Goal: Task Accomplishment & Management: Use online tool/utility

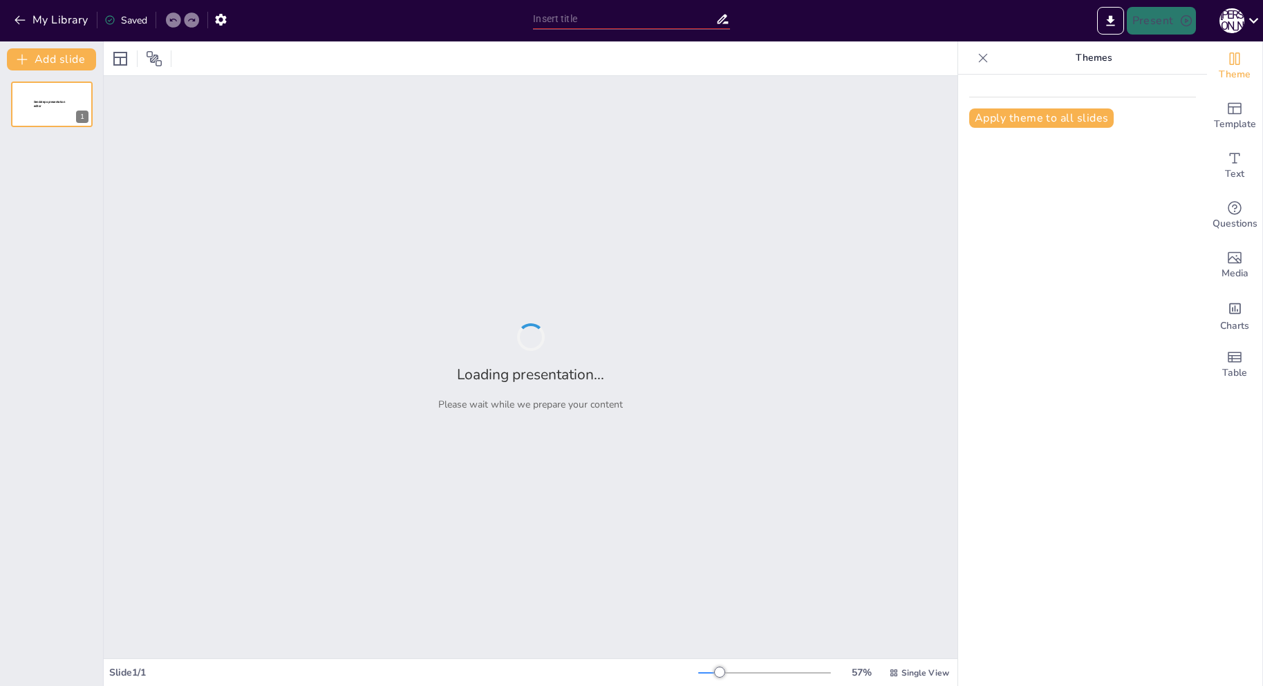
type input "Ключевые показатели эффективности отдела маркетинга и использование ИИ"
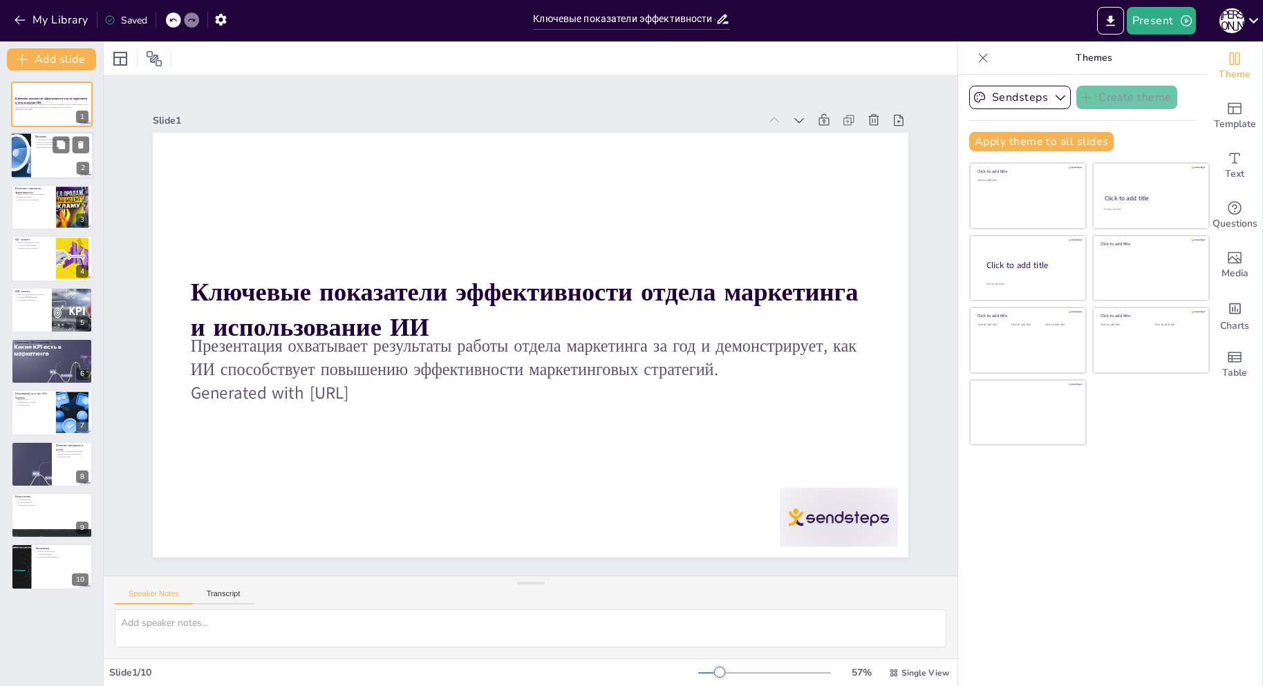
click at [73, 158] on div at bounding box center [51, 156] width 83 height 47
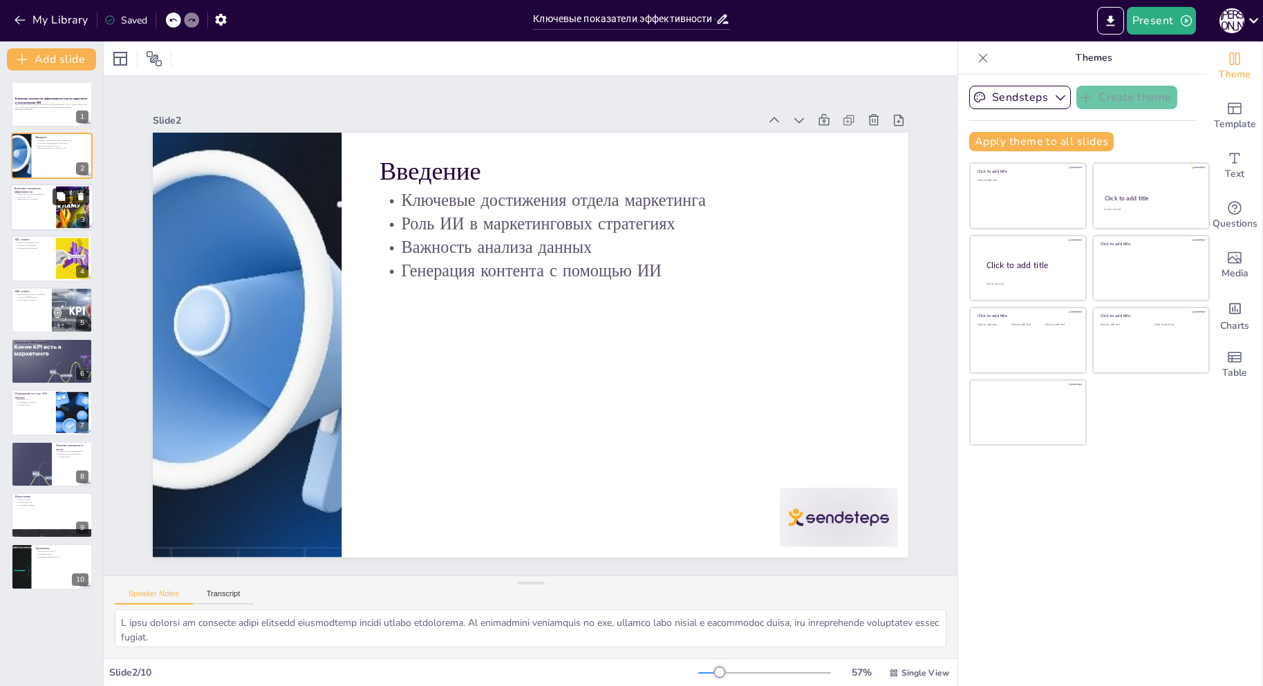
click at [67, 196] on button at bounding box center [61, 196] width 17 height 17
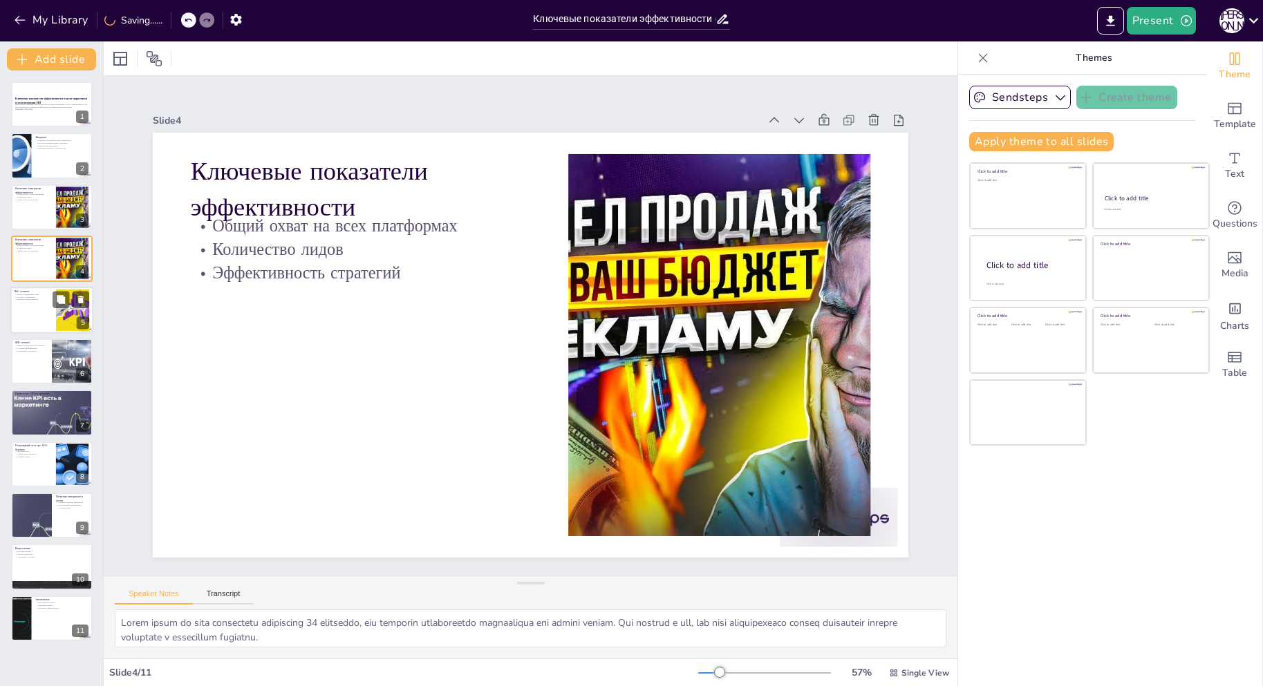
click at [46, 300] on p "Конкурсы среди клиентов" at bounding box center [33, 299] width 37 height 3
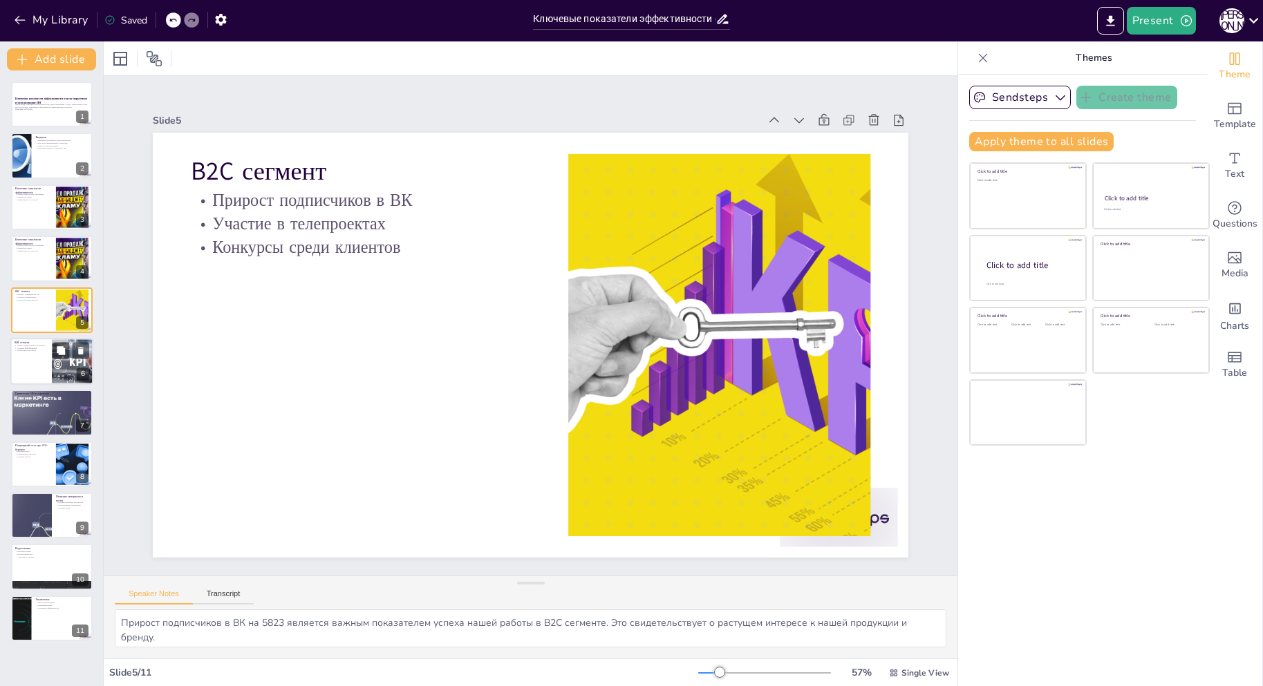
click at [37, 370] on div at bounding box center [51, 361] width 83 height 47
type textarea "Прирост подписчиков в Телеграм-канале на 1244 является значительным достижением…"
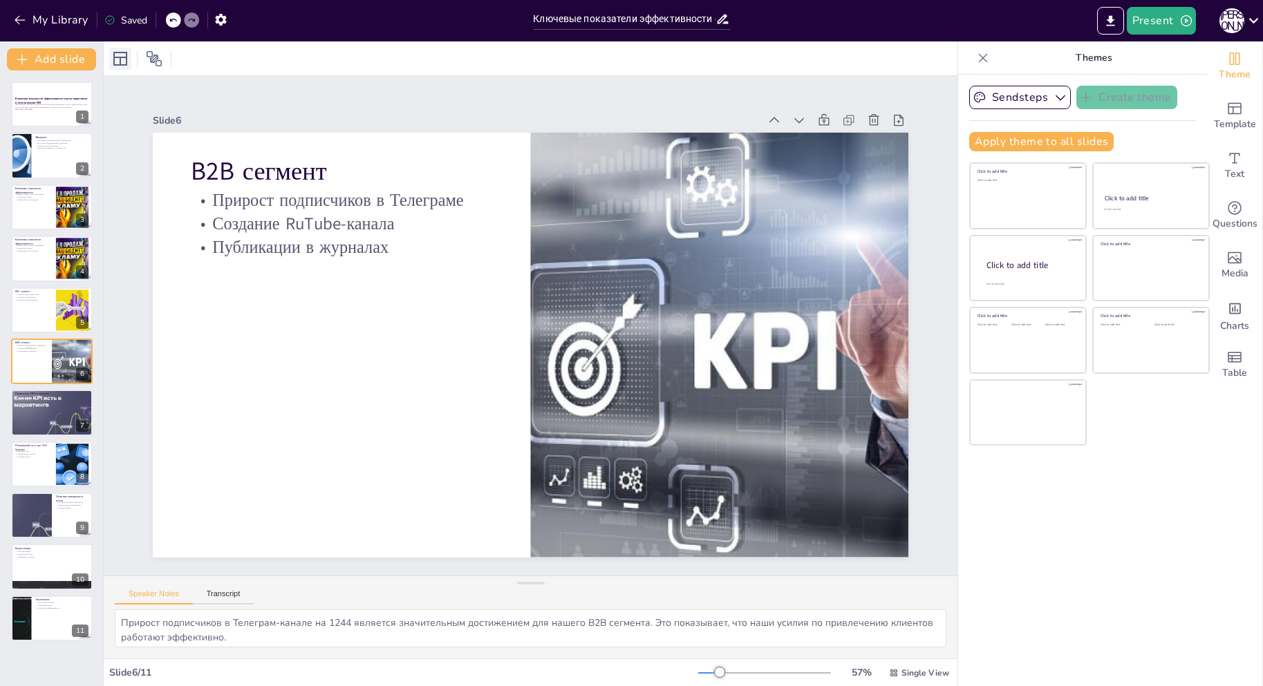
click at [124, 55] on icon at bounding box center [120, 58] width 17 height 17
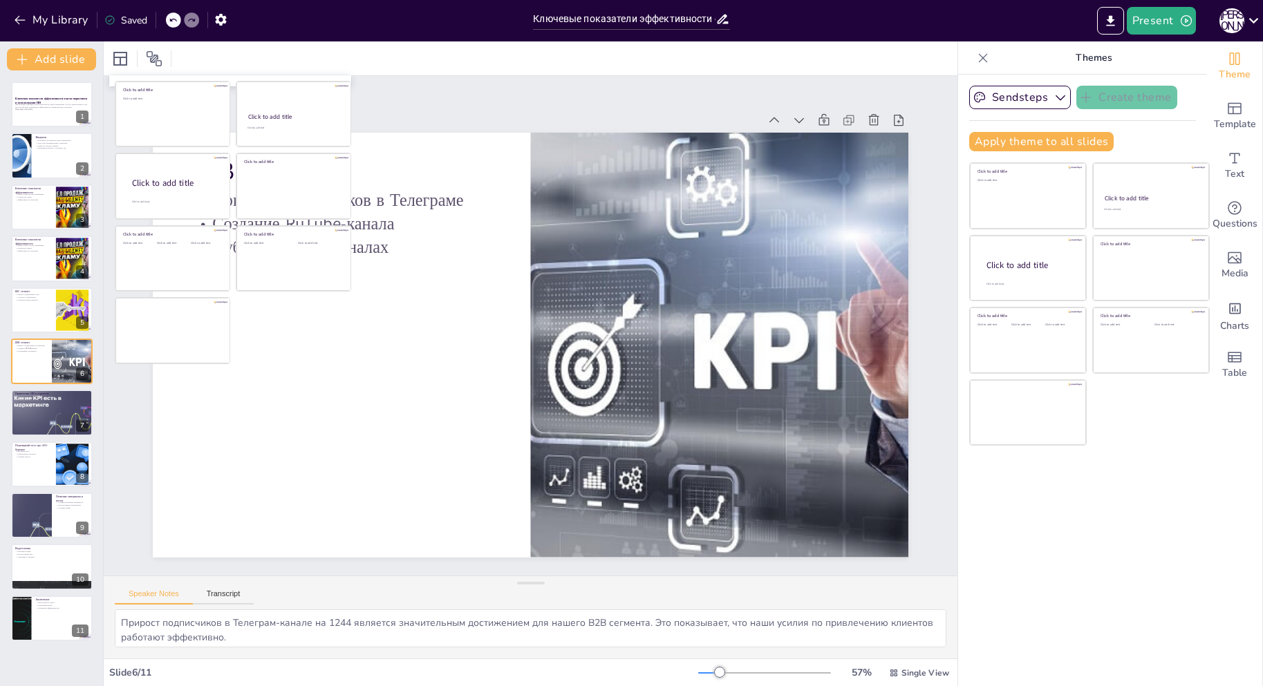
click at [209, 54] on div at bounding box center [530, 58] width 853 height 34
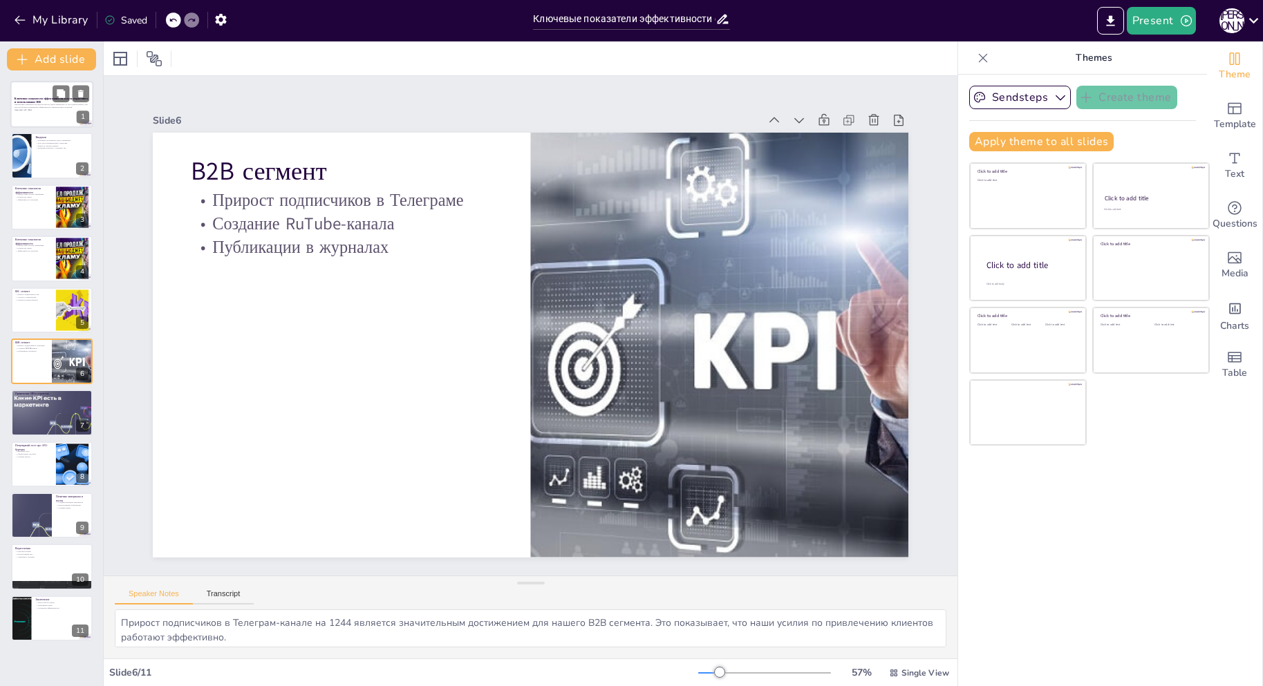
click at [41, 111] on p "Generated with [URL]" at bounding box center [52, 110] width 75 height 3
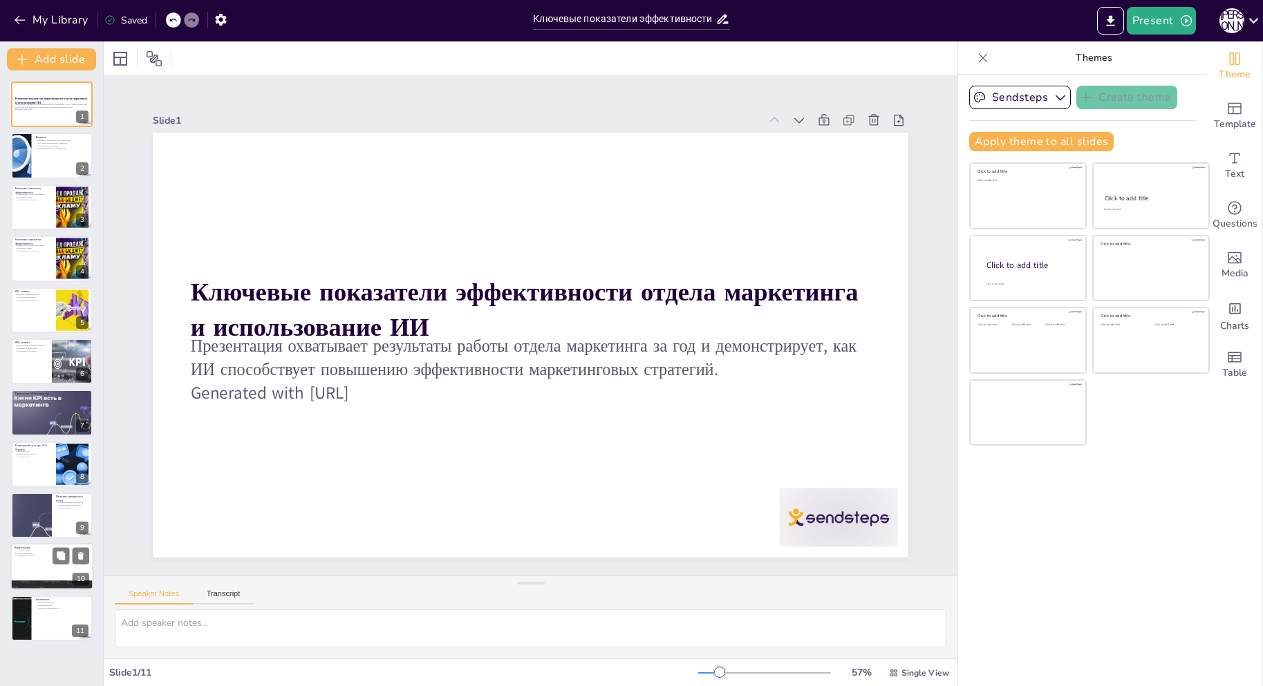
click at [37, 561] on div at bounding box center [51, 567] width 83 height 47
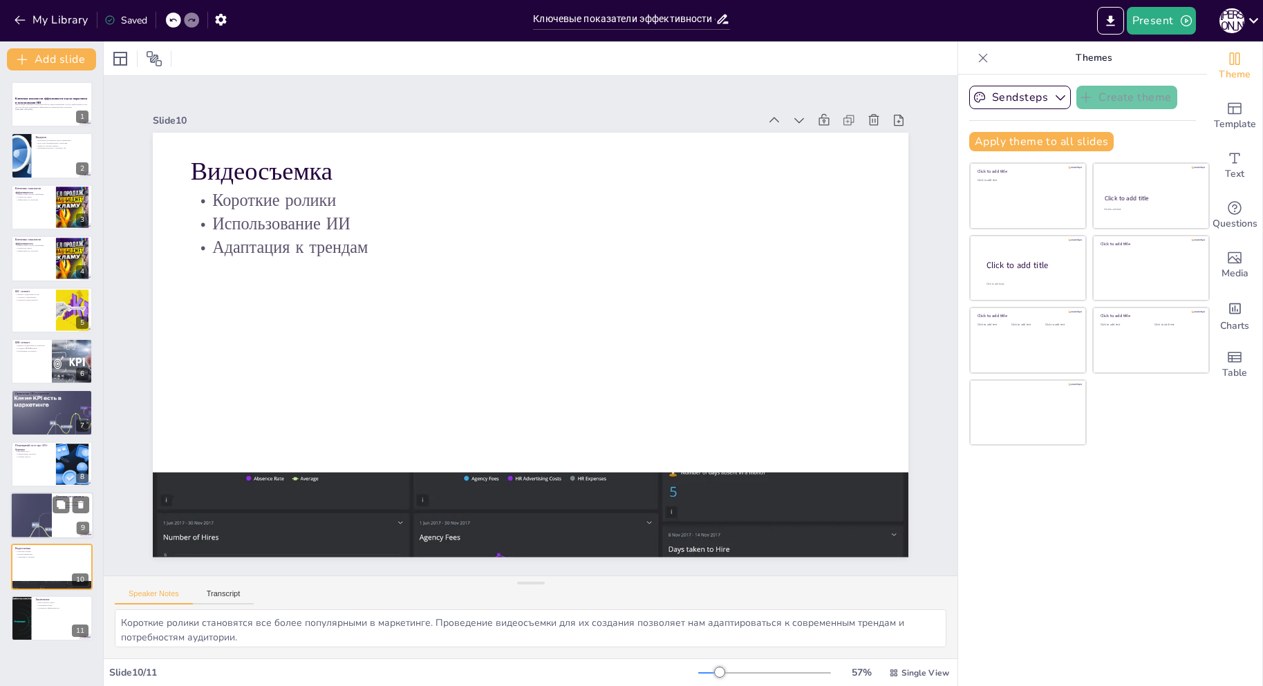
click at [37, 509] on div at bounding box center [31, 515] width 111 height 47
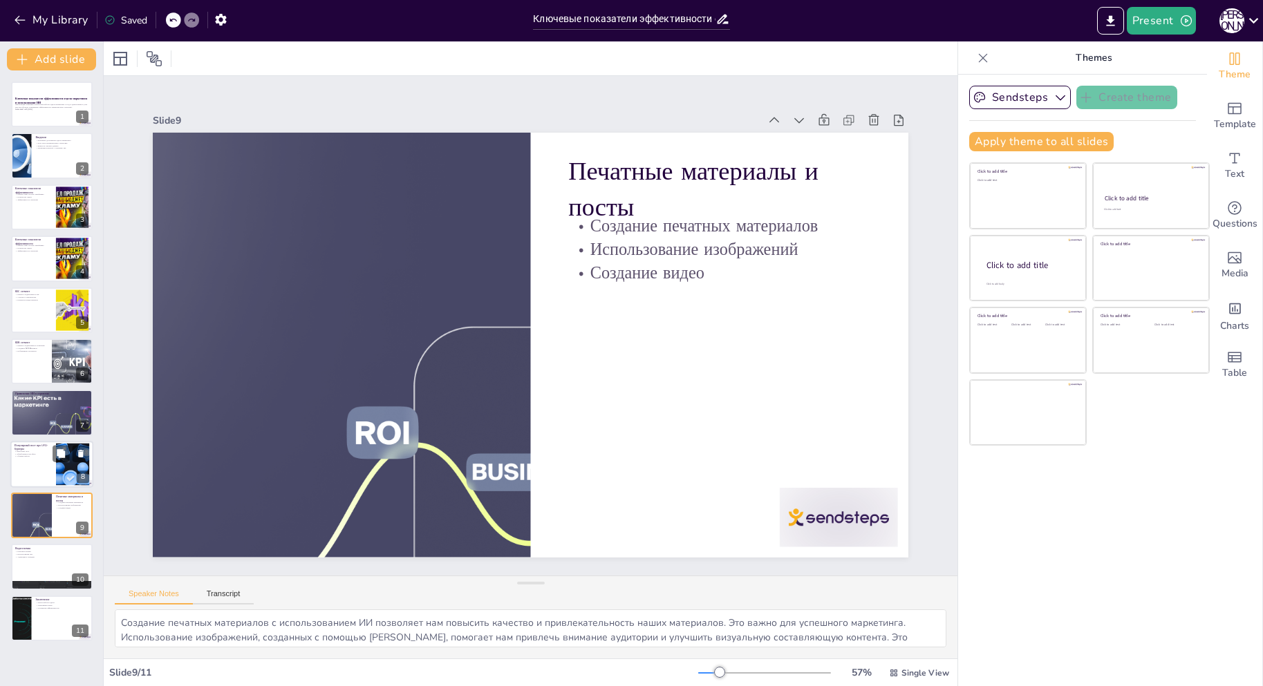
click at [32, 457] on p "Сборник кейсов" at bounding box center [33, 456] width 37 height 3
type textarea "Loremips dolo s AME-consecte adipiscing, eli seddoeiusmod tempori utlab etdolor…"
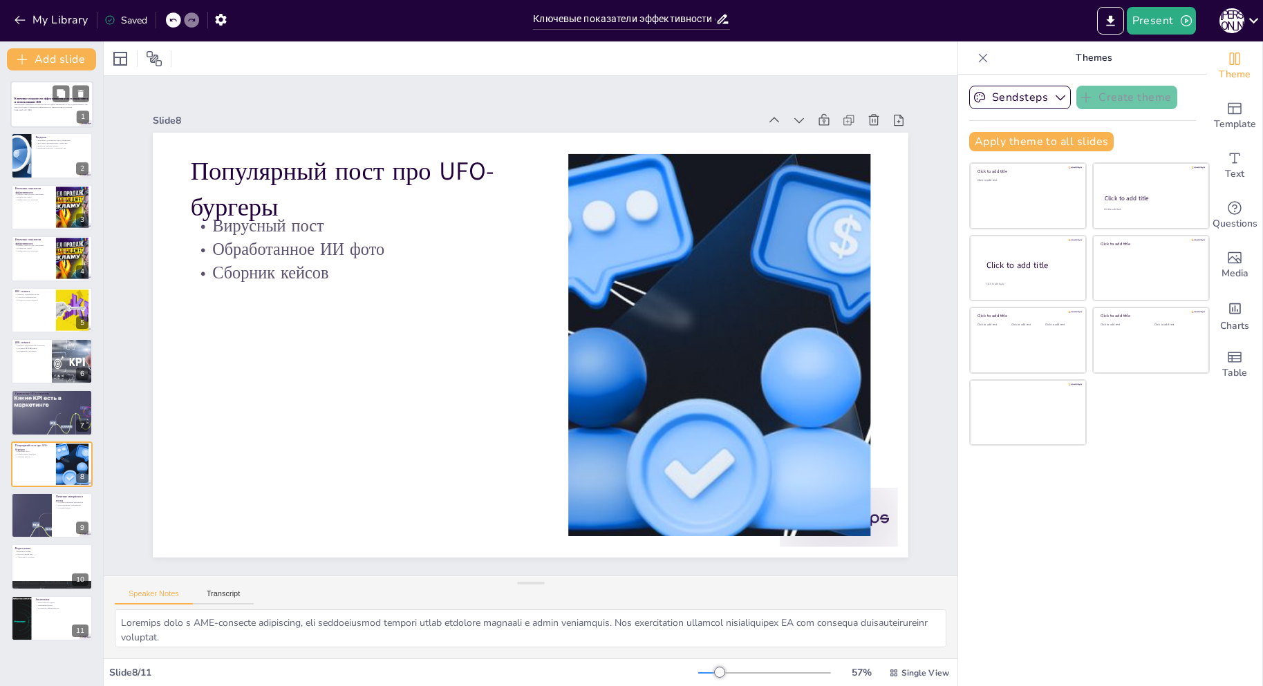
click at [45, 115] on div at bounding box center [51, 104] width 83 height 47
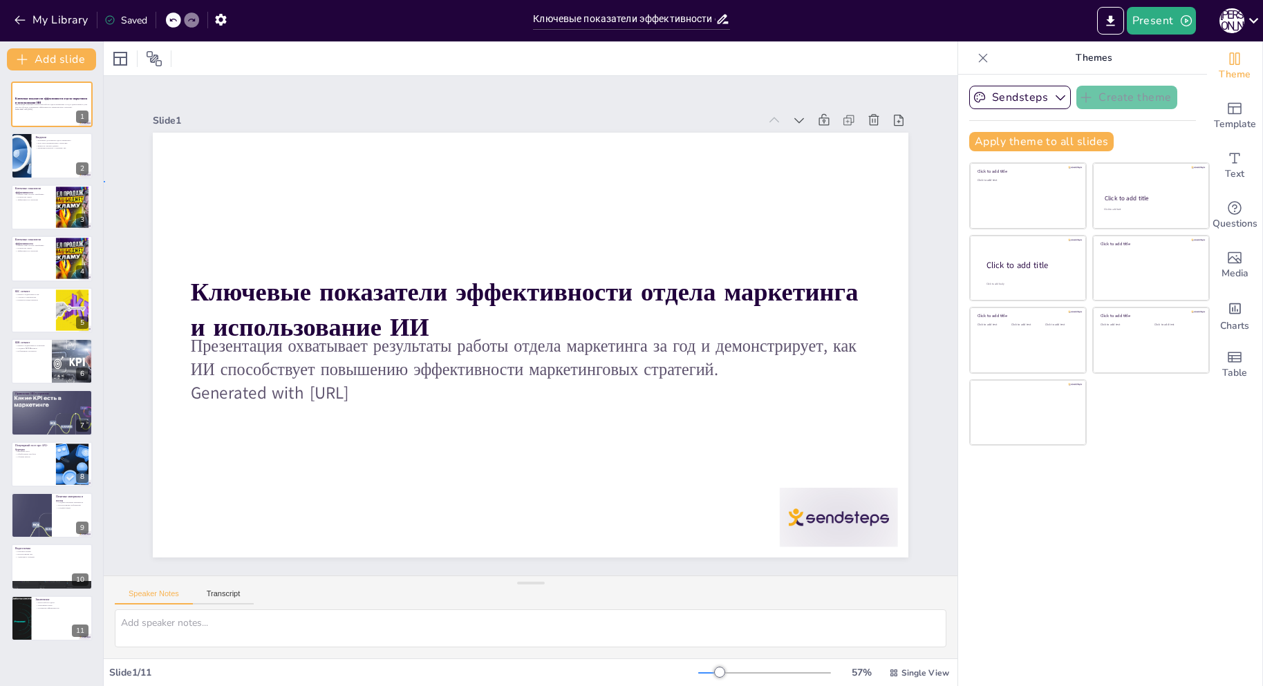
click at [106, 181] on div "Slide 1 Ключевые показатели эффективности отдела маркетинга и использование ИИ …" at bounding box center [530, 326] width 929 height 902
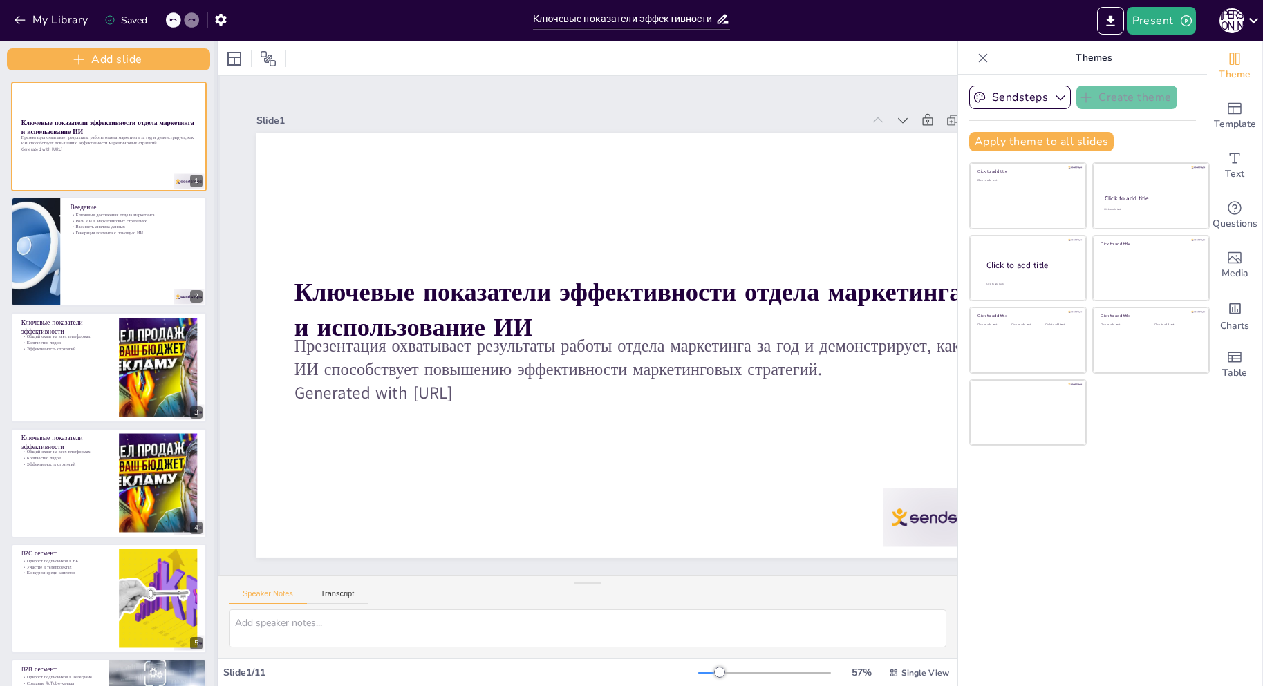
drag, startPoint x: 100, startPoint y: 176, endPoint x: 214, endPoint y: 167, distance: 114.4
click at [214, 167] on div at bounding box center [217, 363] width 6 height 645
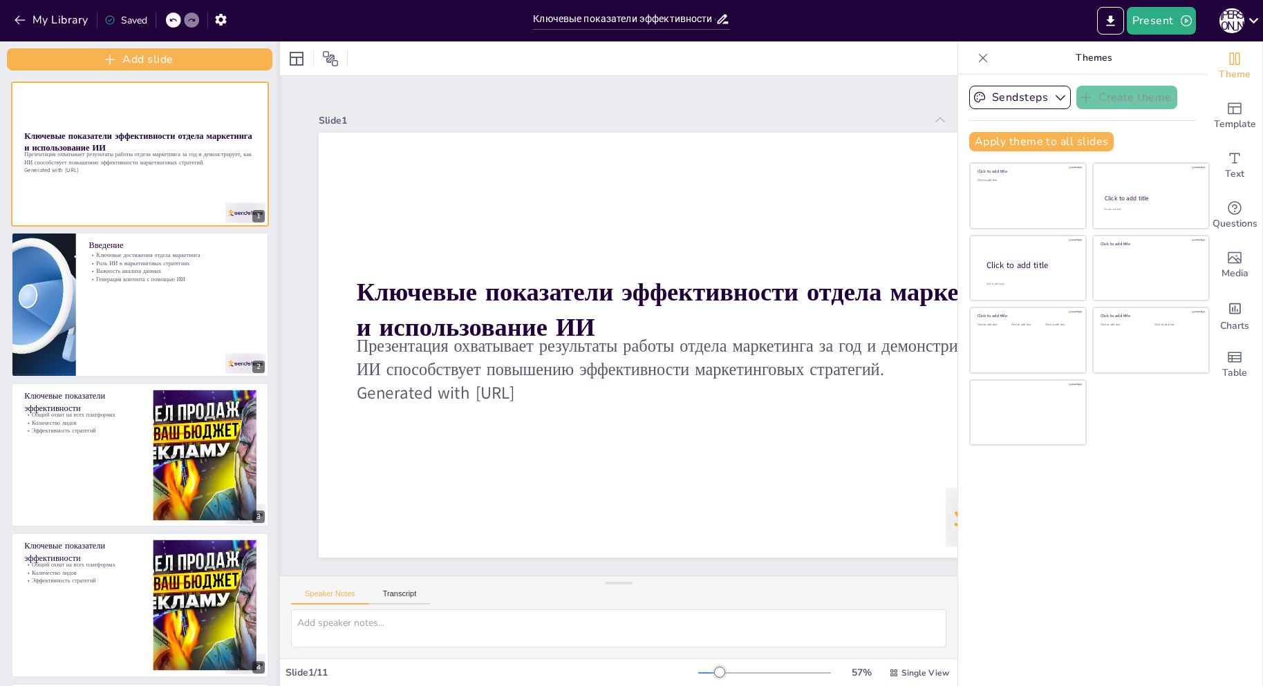
drag, startPoint x: 214, startPoint y: 234, endPoint x: 276, endPoint y: 227, distance: 62.6
click at [276, 227] on div at bounding box center [279, 363] width 6 height 645
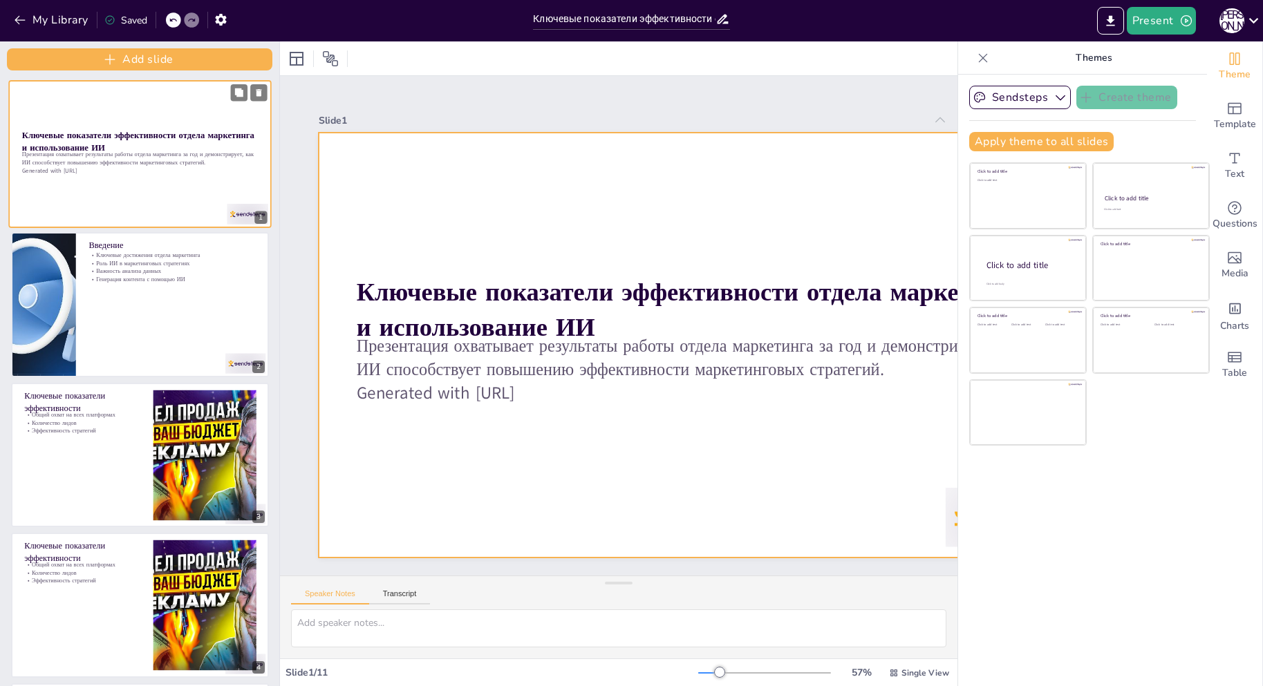
click at [145, 185] on div at bounding box center [139, 154] width 263 height 148
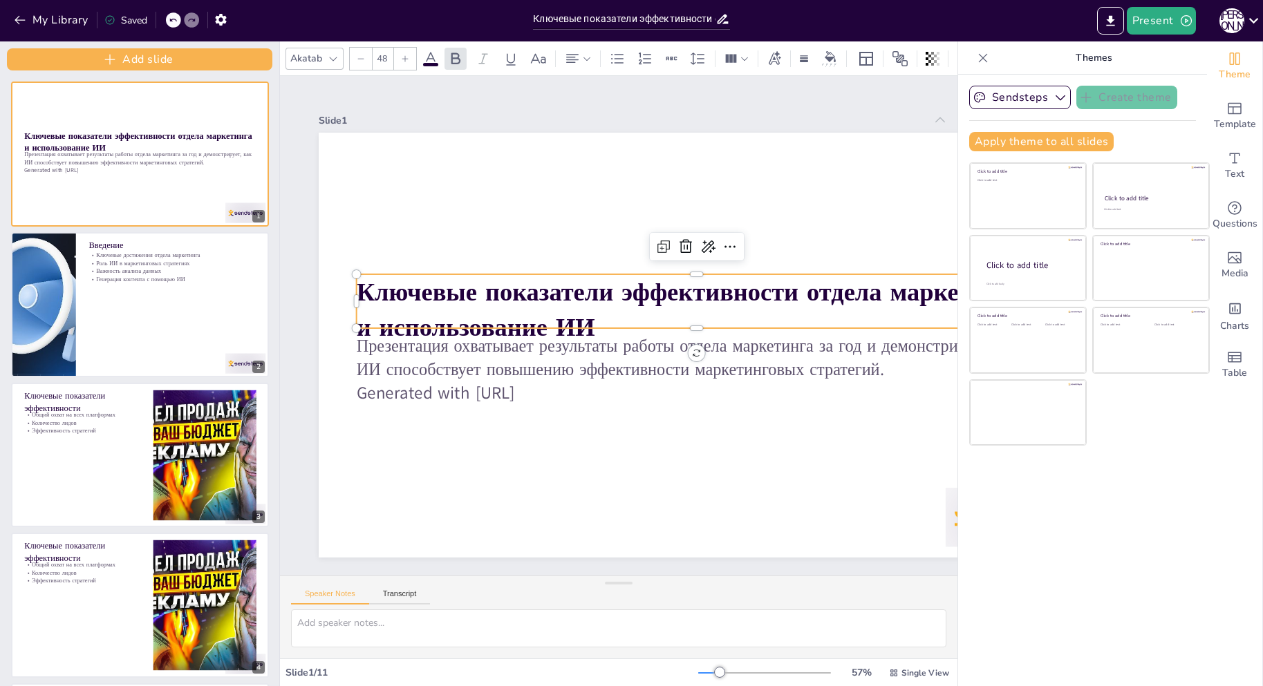
click at [402, 312] on strong "Ключевые показатели эффективности отдела маркетинга и использование ИИ" at bounding box center [556, 357] width 660 height 207
click at [820, 111] on div "Slide 1" at bounding box center [758, 175] width 459 height 415
click at [1007, 513] on div "Sendsteps Create theme Apply theme to all slides Click to add title Click to ad…" at bounding box center [1082, 381] width 249 height 612
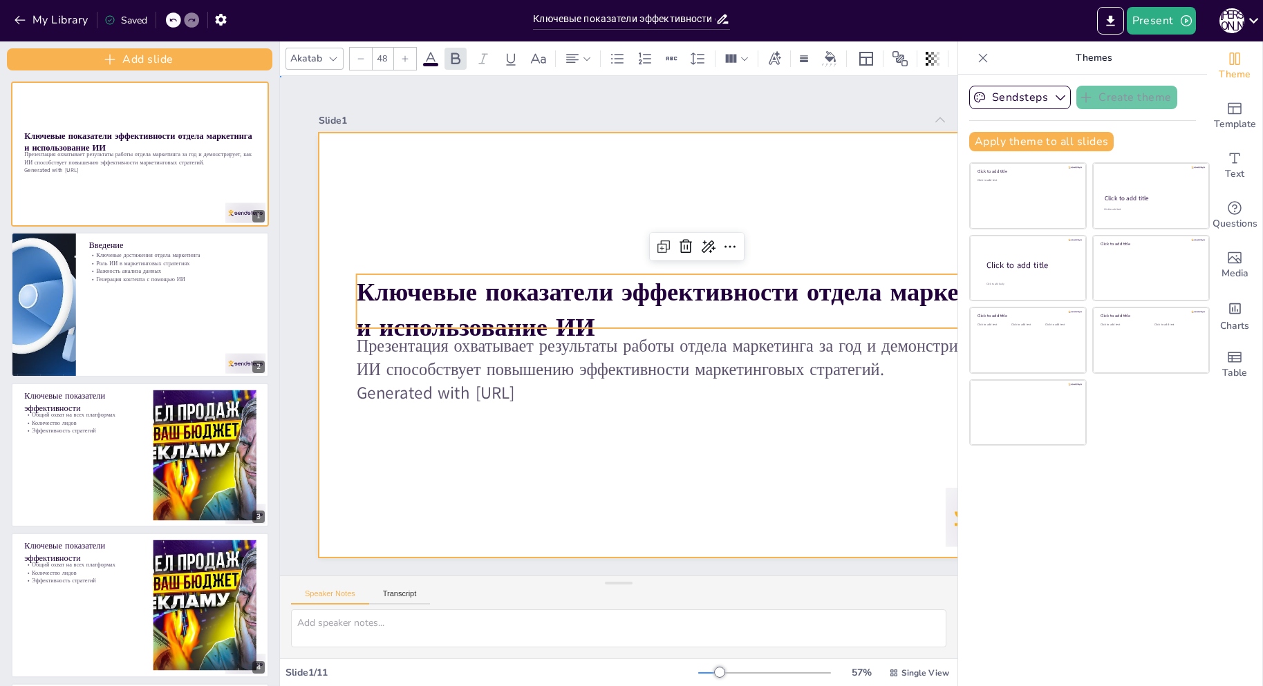
click at [631, 195] on div at bounding box center [540, 339] width 863 height 695
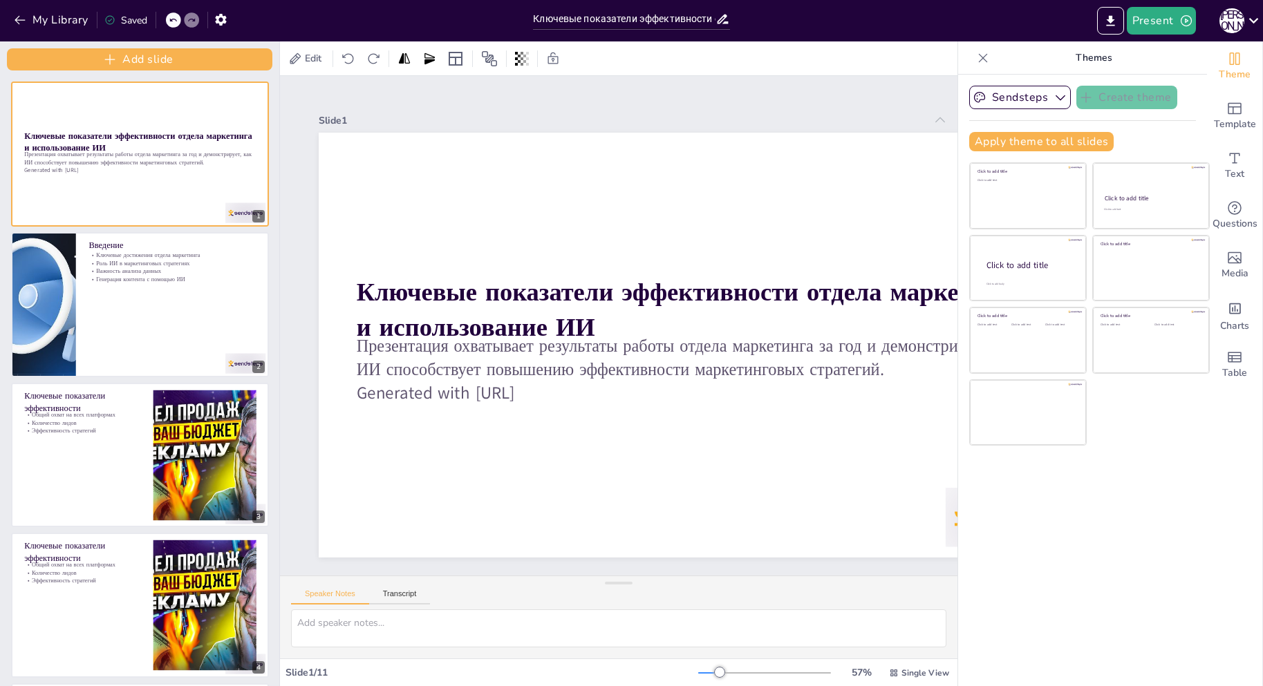
click at [993, 504] on div "Sendsteps Create theme Apply theme to all slides Click to add title Click to ad…" at bounding box center [1082, 381] width 249 height 612
click at [1226, 163] on icon "Add text boxes" at bounding box center [1234, 158] width 17 height 17
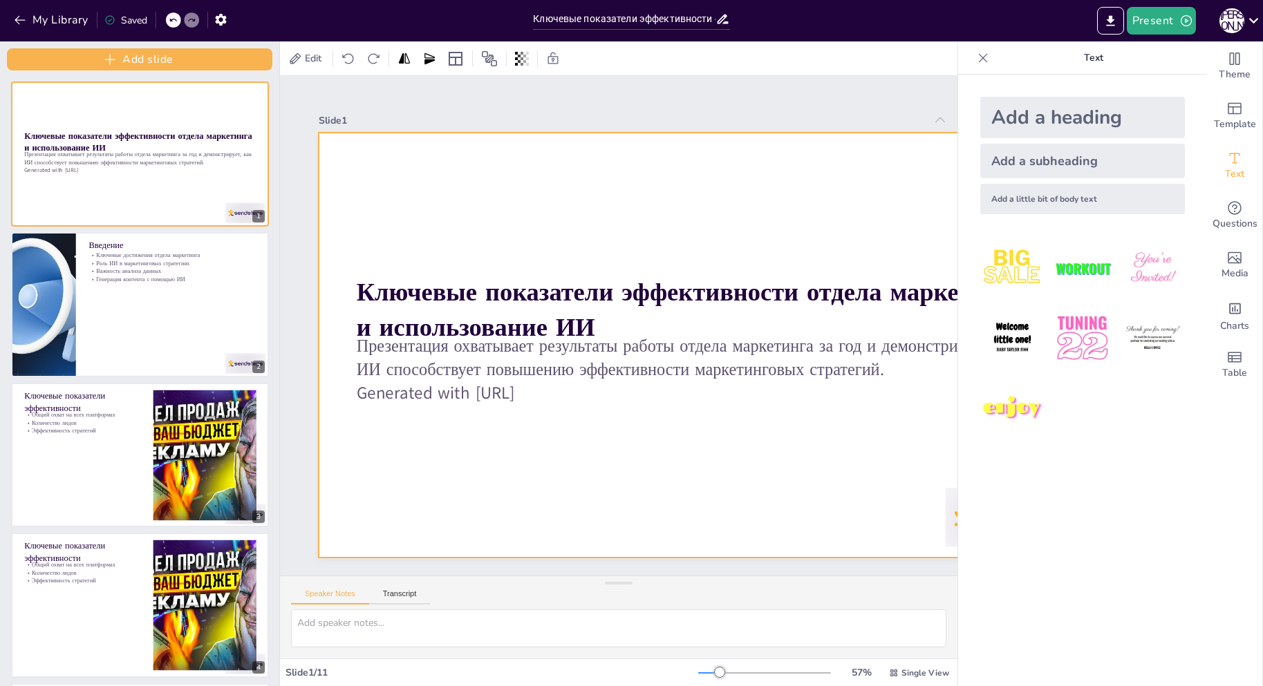
click at [468, 189] on div at bounding box center [649, 400] width 788 height 861
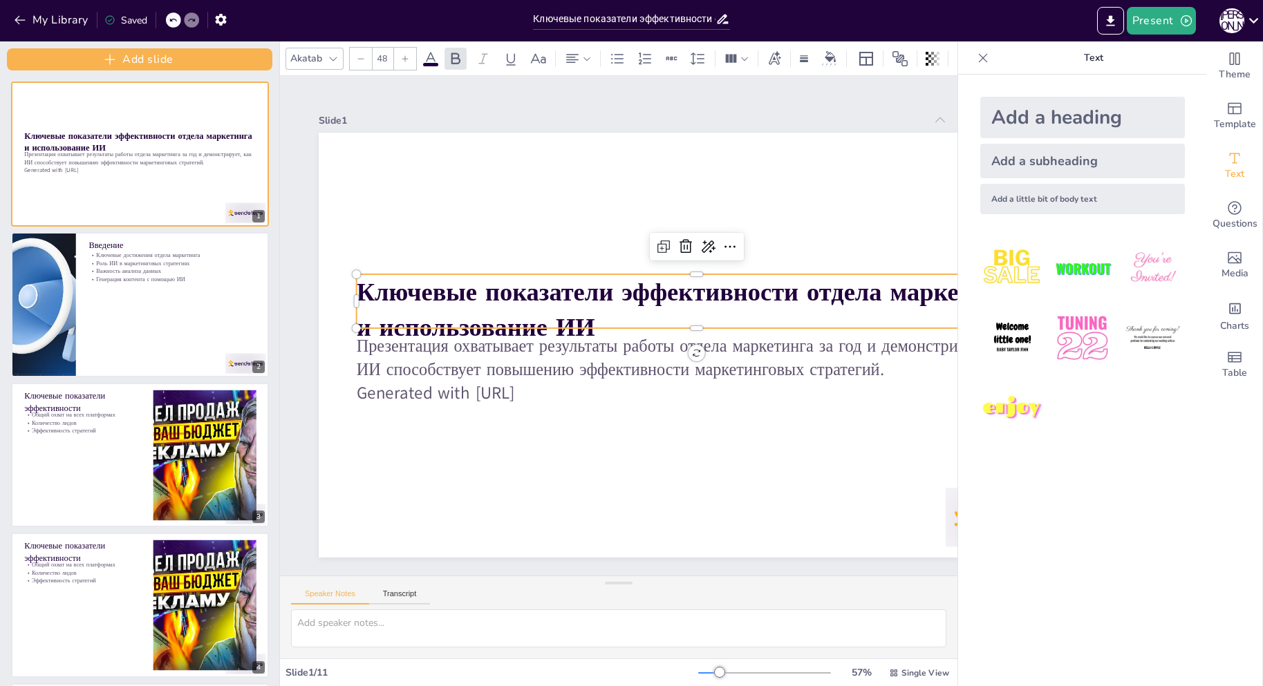
click at [600, 300] on strong "Ключевые показатели эффективности отдела маркетинга и использование ИИ" at bounding box center [635, 398] width 70 height 668
click at [330, 58] on icon at bounding box center [333, 58] width 11 height 11
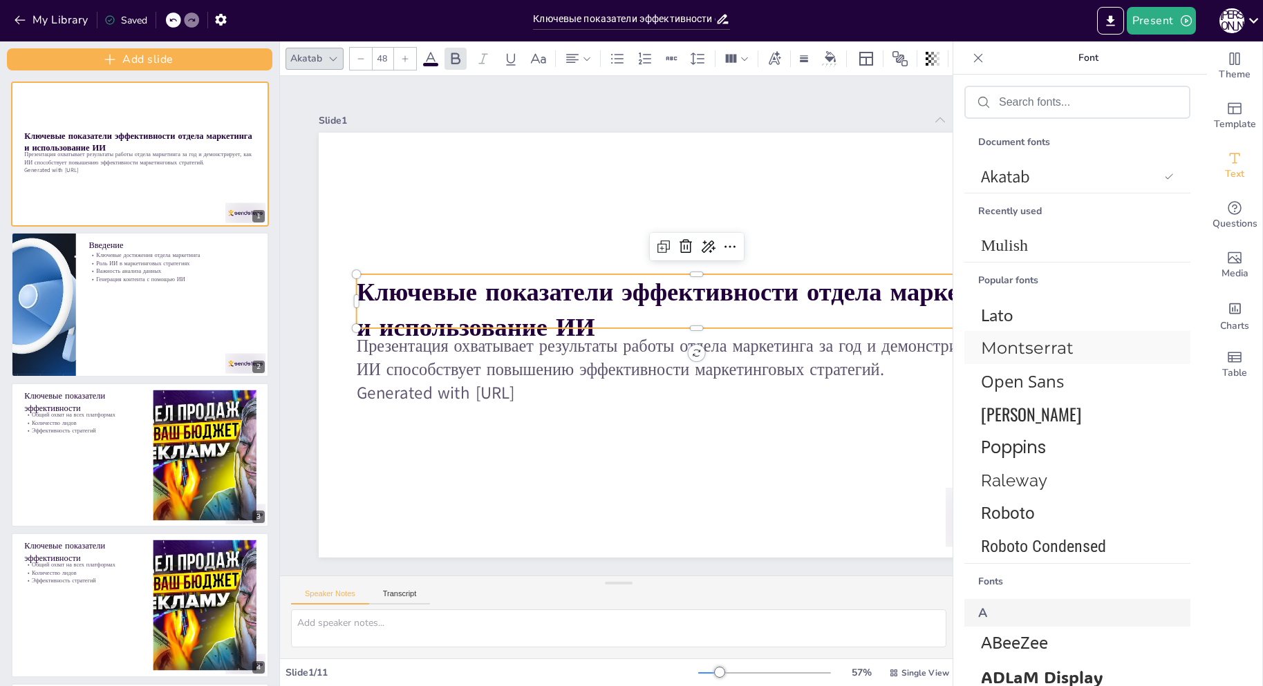
click at [1050, 354] on span "Montserrat" at bounding box center [1074, 348] width 187 height 20
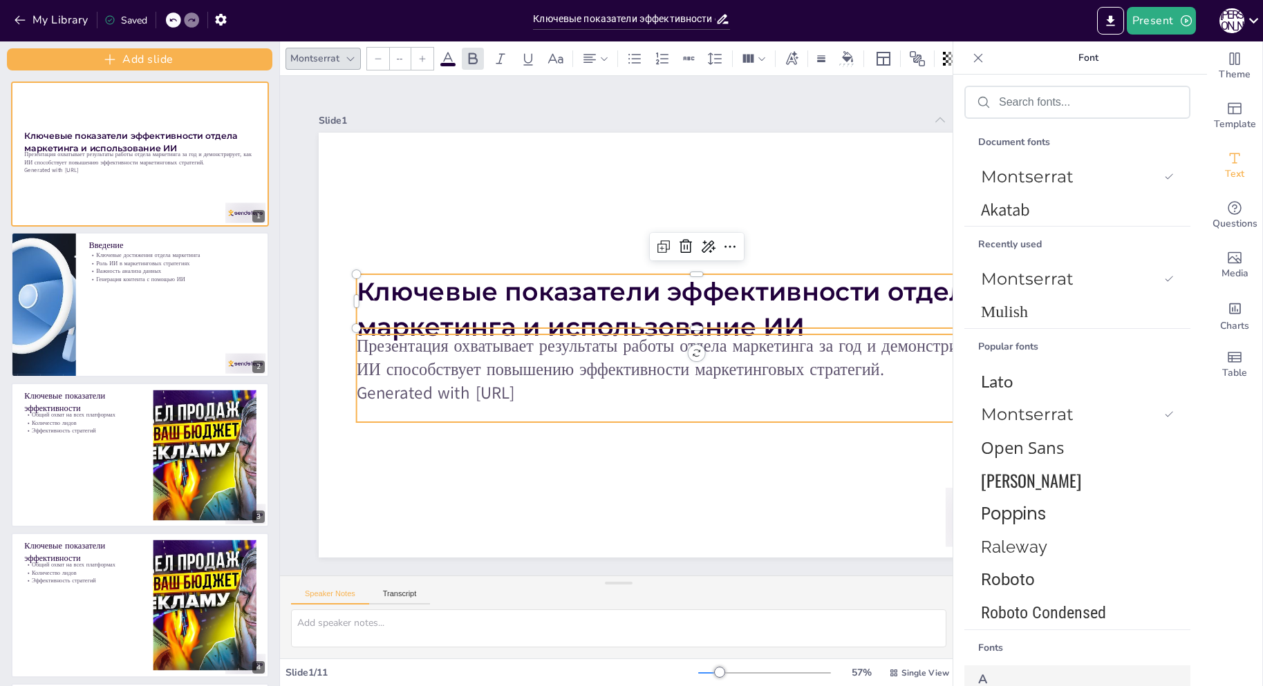
type input "32"
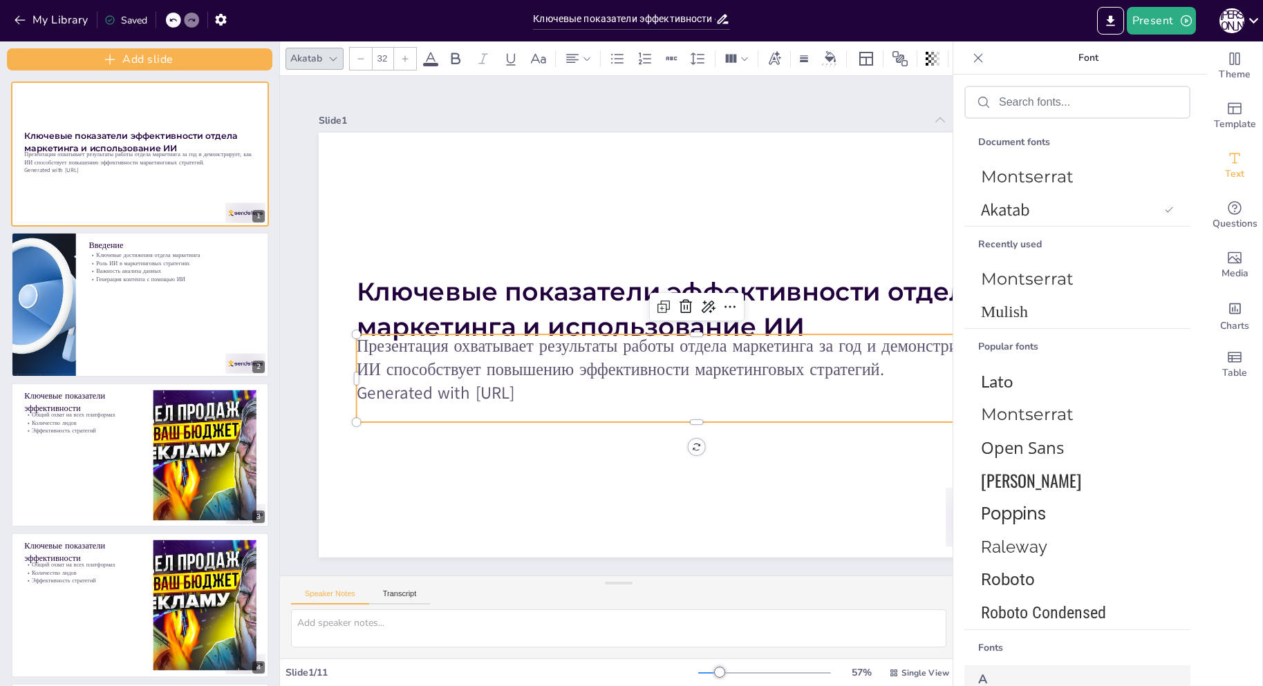
click at [546, 386] on p "Generated with [URL]" at bounding box center [681, 408] width 670 height 164
click at [1052, 283] on span "Montserrat" at bounding box center [1074, 279] width 187 height 20
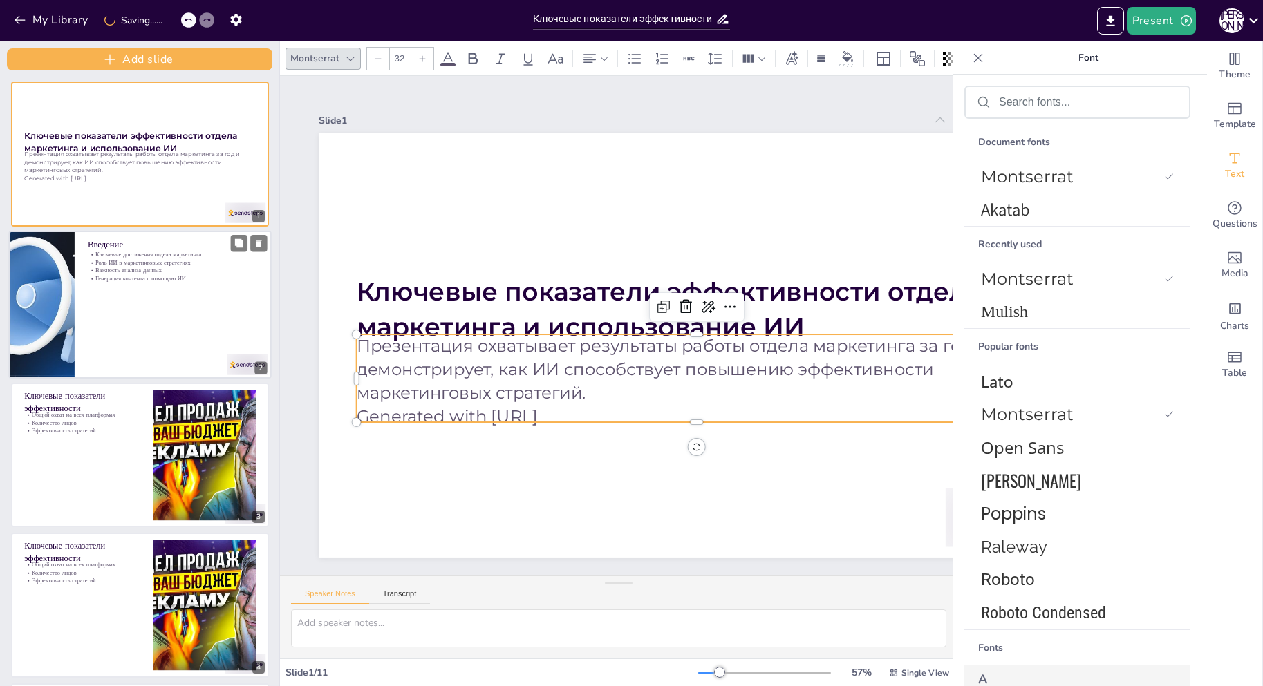
click at [177, 243] on p "Введение" at bounding box center [172, 244] width 171 height 12
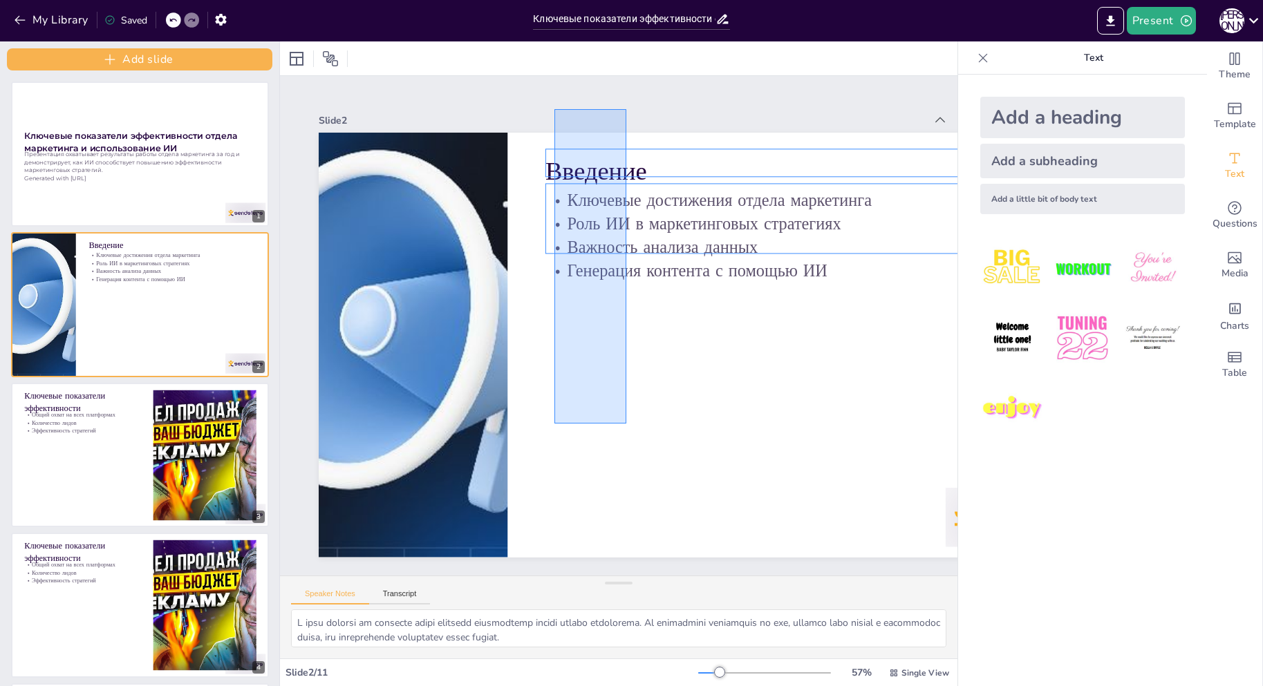
drag, startPoint x: 625, startPoint y: 397, endPoint x: 547, endPoint y: 101, distance: 305.9
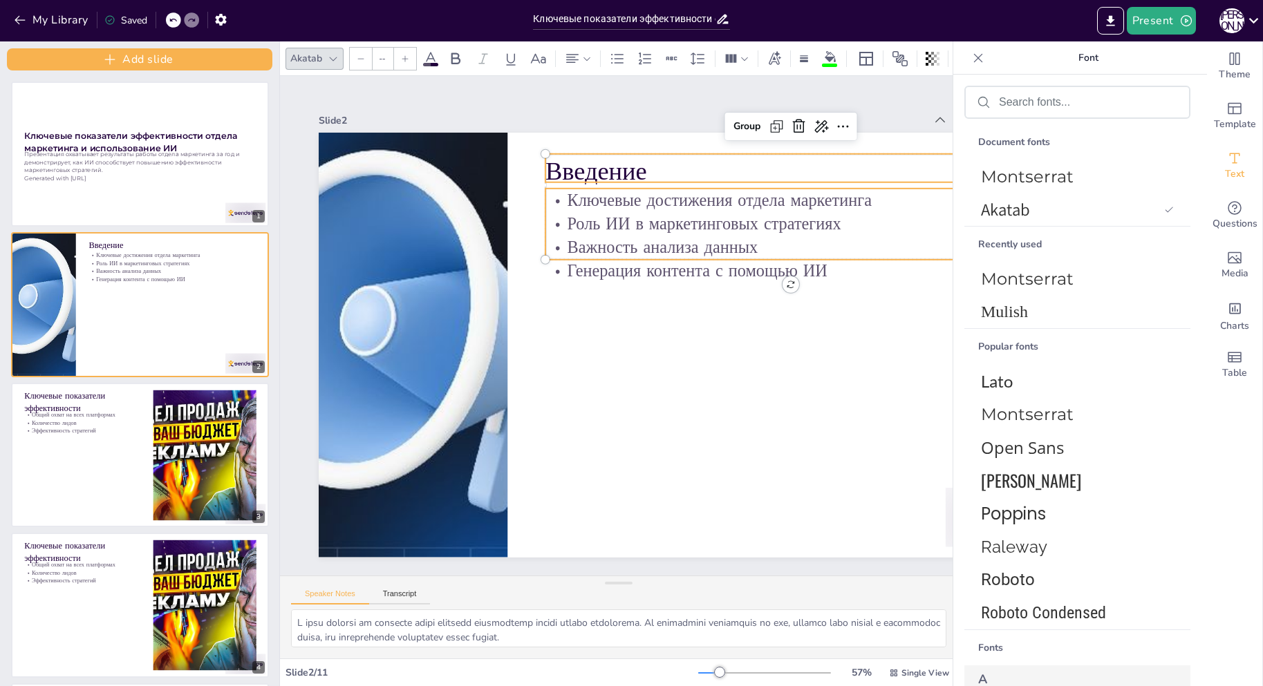
click at [321, 50] on div "Akatab" at bounding box center [305, 58] width 37 height 19
click at [1032, 284] on span "Montserrat" at bounding box center [1074, 279] width 187 height 20
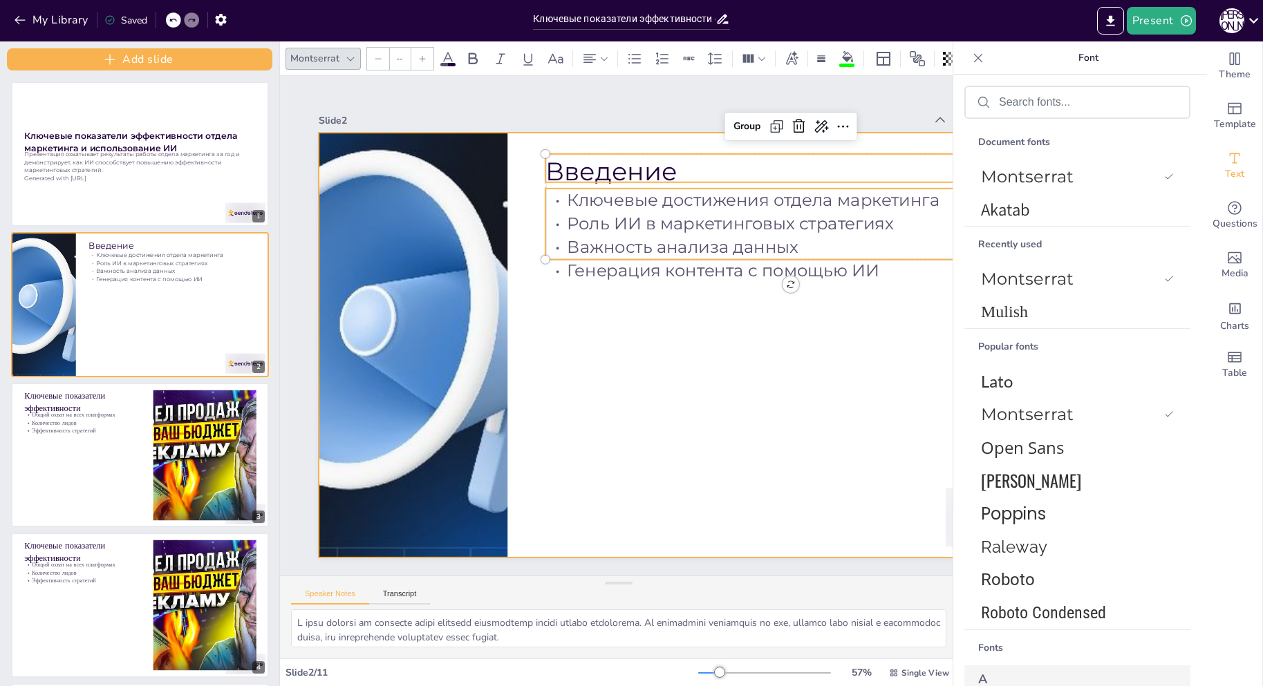
click at [820, 417] on div at bounding box center [616, 405] width 573 height 827
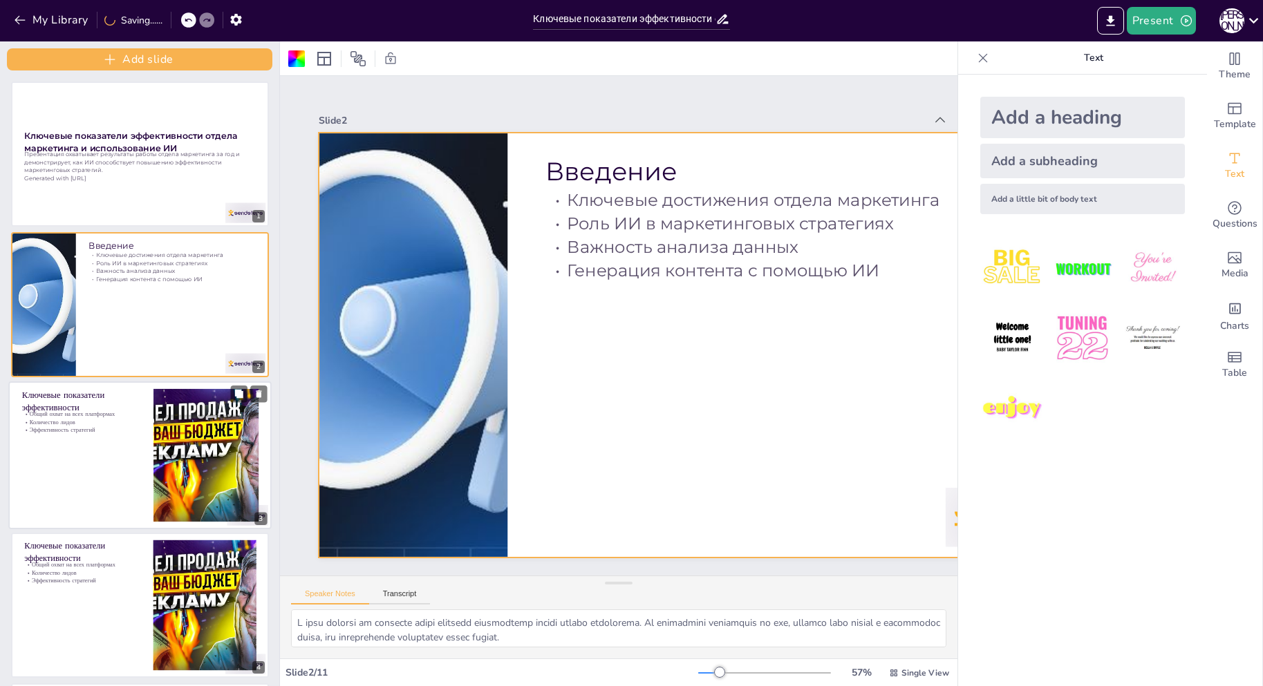
click at [125, 426] on p "Эффективность стратегий" at bounding box center [80, 430] width 118 height 8
type textarea "Lorem ipsum do sita consectetu adipiscing 76 elitseddo, eiu temporin utlaboreet…"
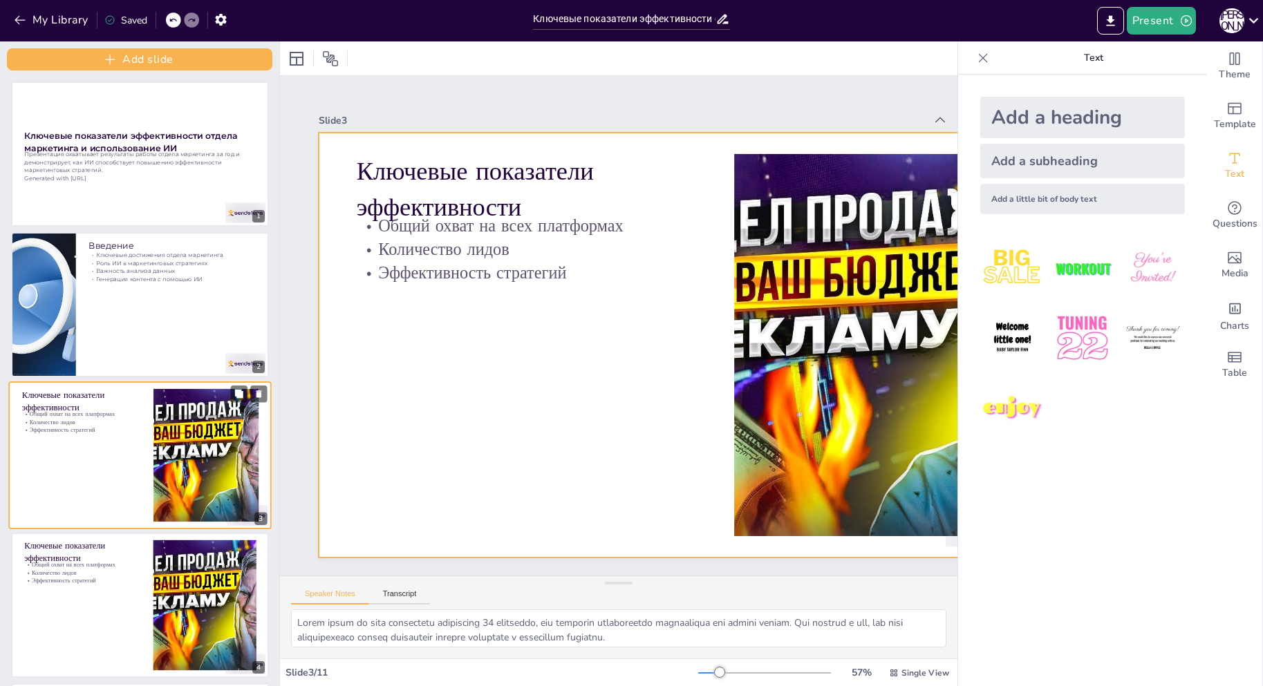
scroll to position [77, 0]
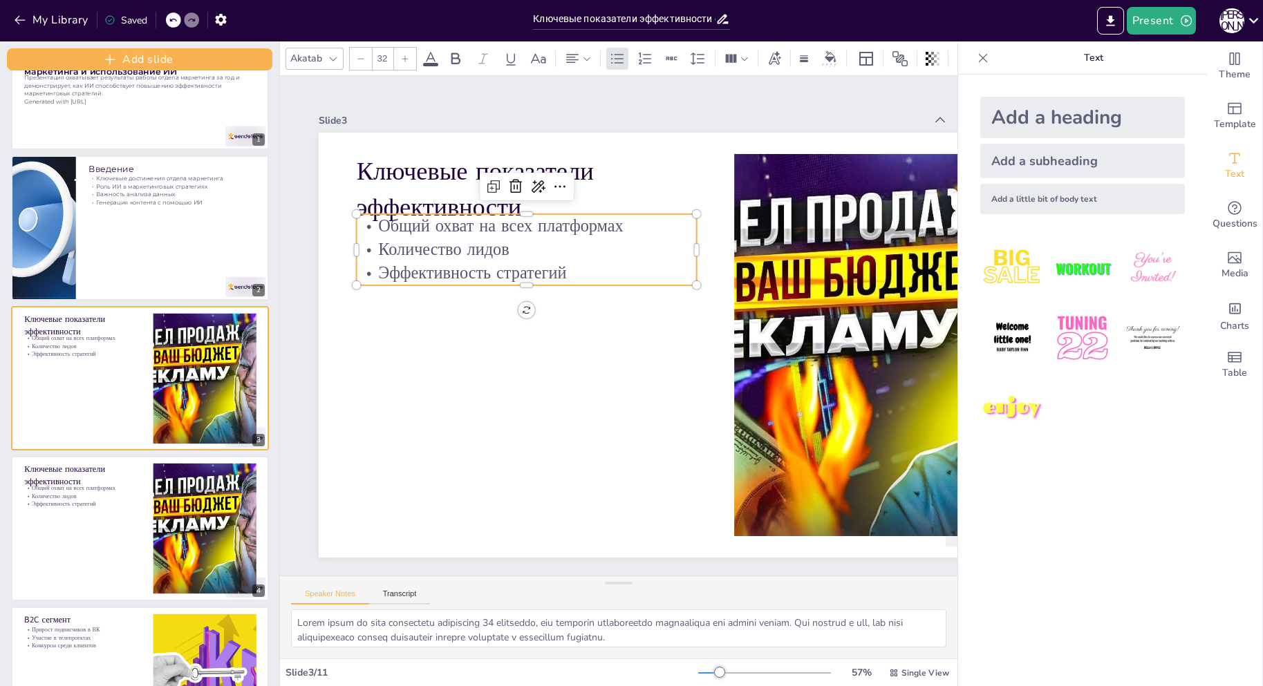
click at [486, 339] on p "Общий охват на всех платформах" at bounding box center [620, 461] width 268 height 245
click at [446, 248] on p "Ключевые показатели эффективности" at bounding box center [481, 418] width 70 height 340
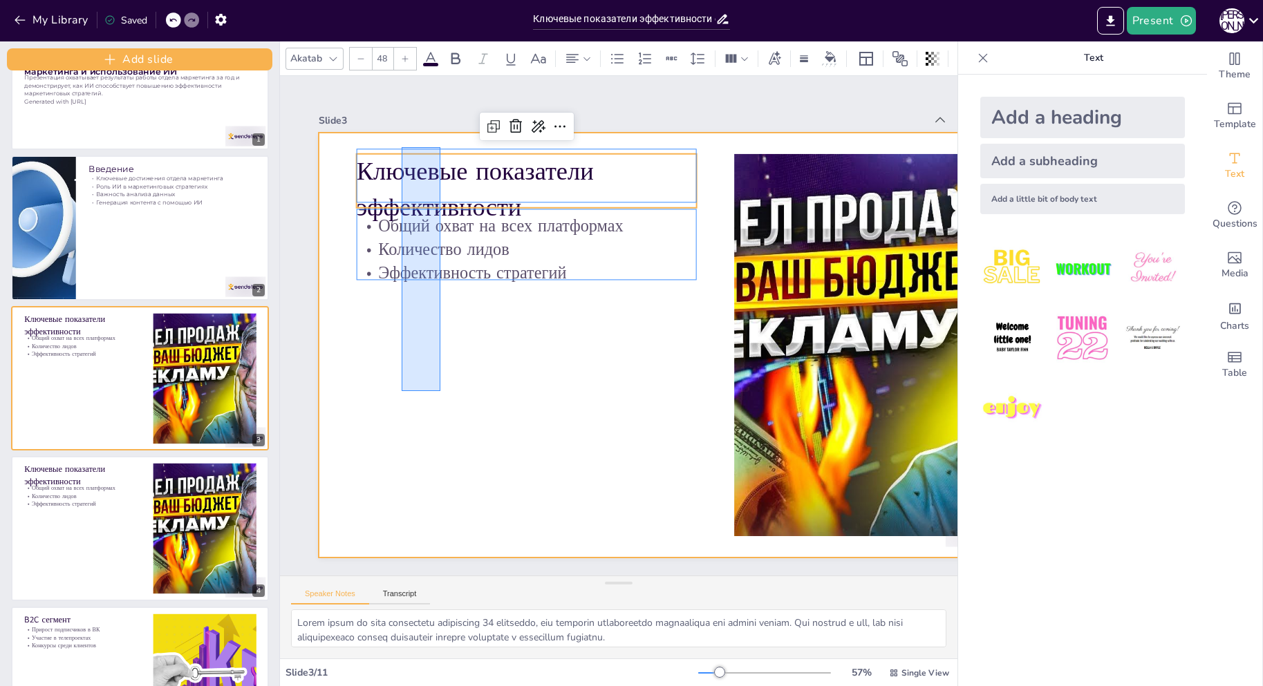
drag, startPoint x: 407, startPoint y: 348, endPoint x: 440, endPoint y: 147, distance: 203.7
click at [440, 147] on div at bounding box center [569, 389] width 695 height 863
type input "--"
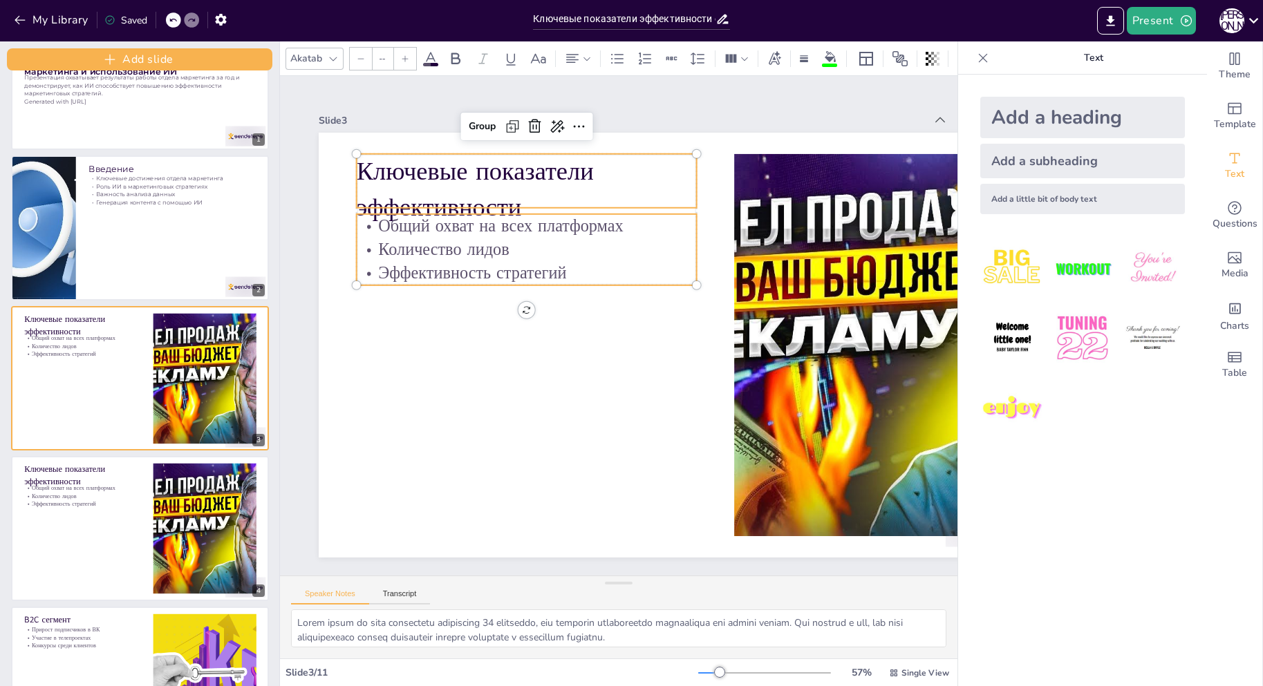
click at [314, 54] on div "Akatab" at bounding box center [305, 58] width 37 height 19
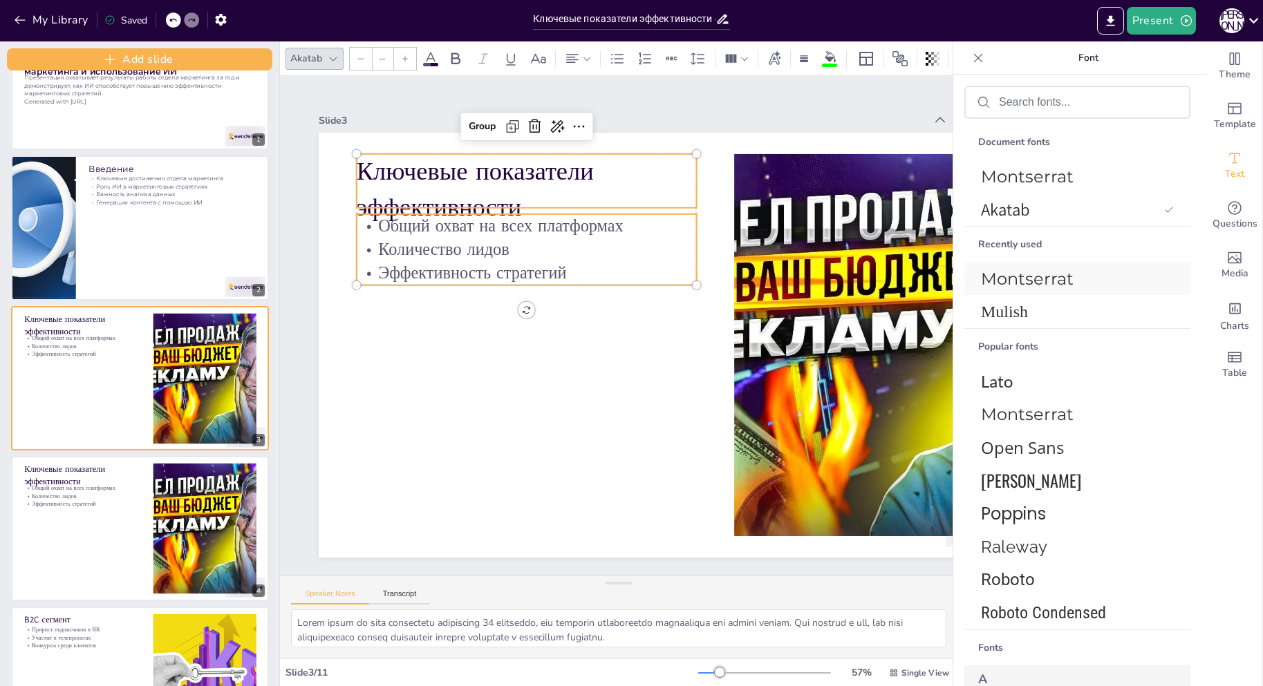
click at [1056, 283] on span "Montserrat" at bounding box center [1074, 279] width 187 height 20
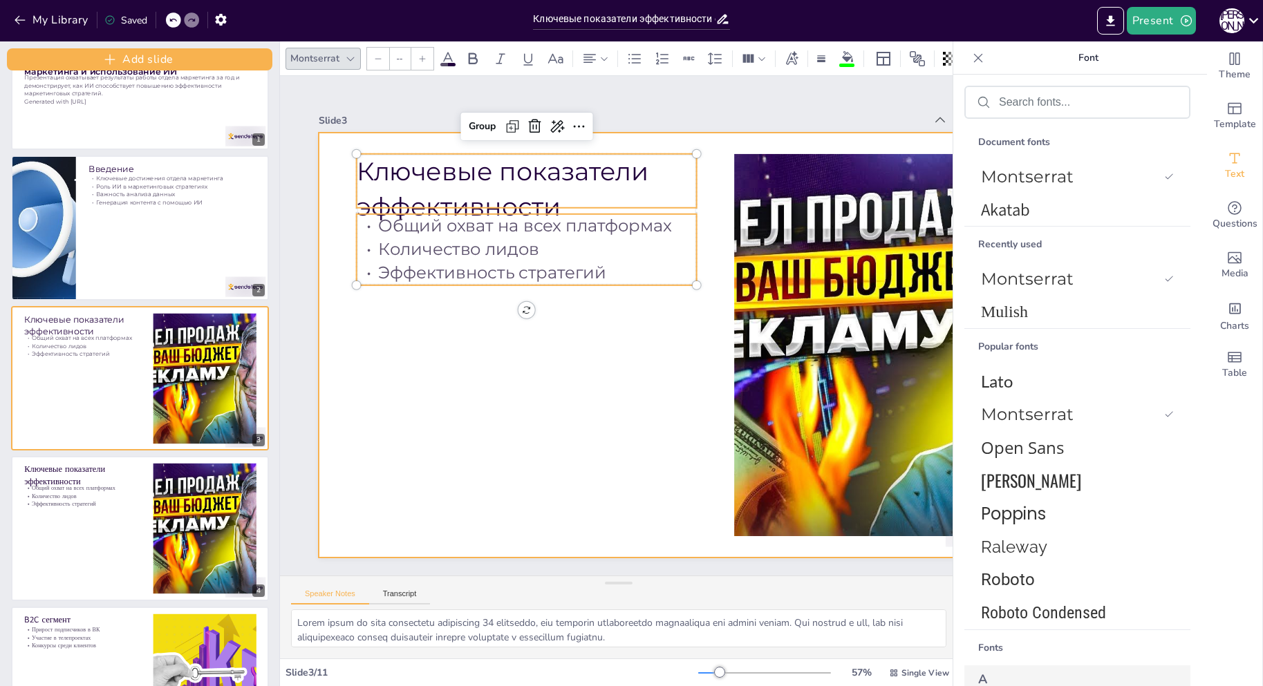
click at [606, 371] on div at bounding box center [538, 323] width 827 height 573
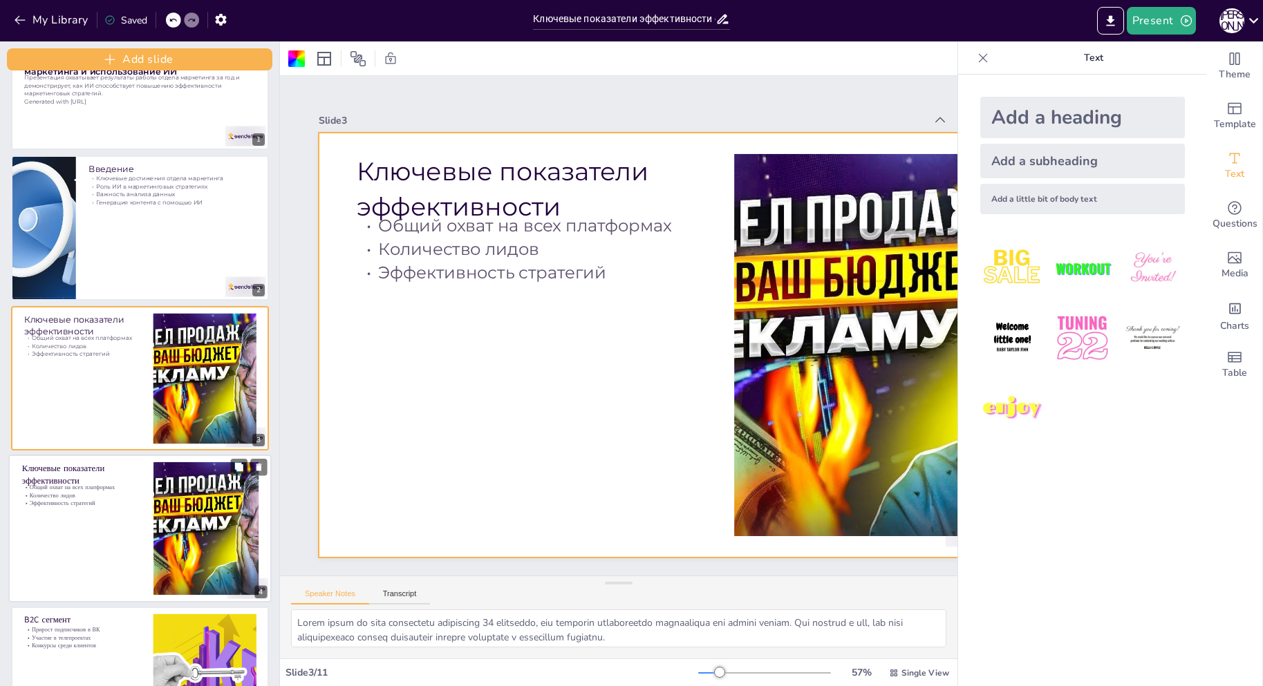
click at [100, 493] on p "Количество лидов" at bounding box center [80, 495] width 118 height 8
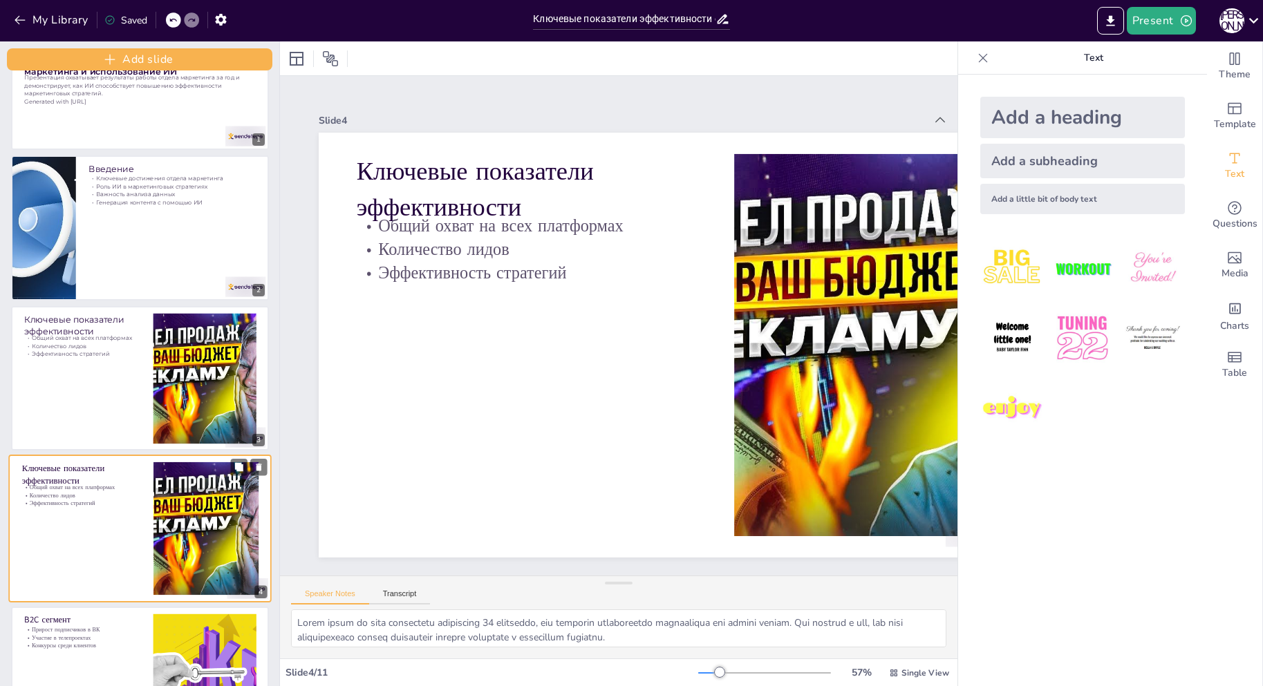
scroll to position [227, 0]
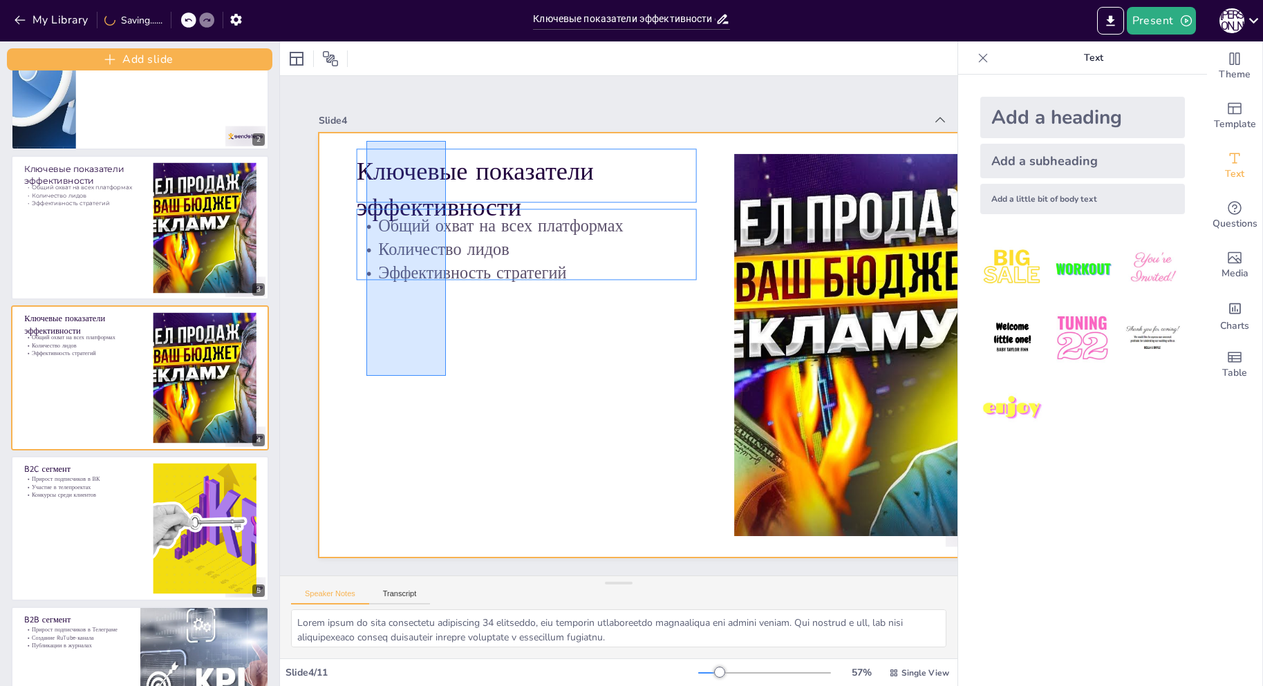
drag, startPoint x: 375, startPoint y: 372, endPoint x: 446, endPoint y: 140, distance: 242.4
click at [446, 140] on div at bounding box center [663, 391] width 846 height 821
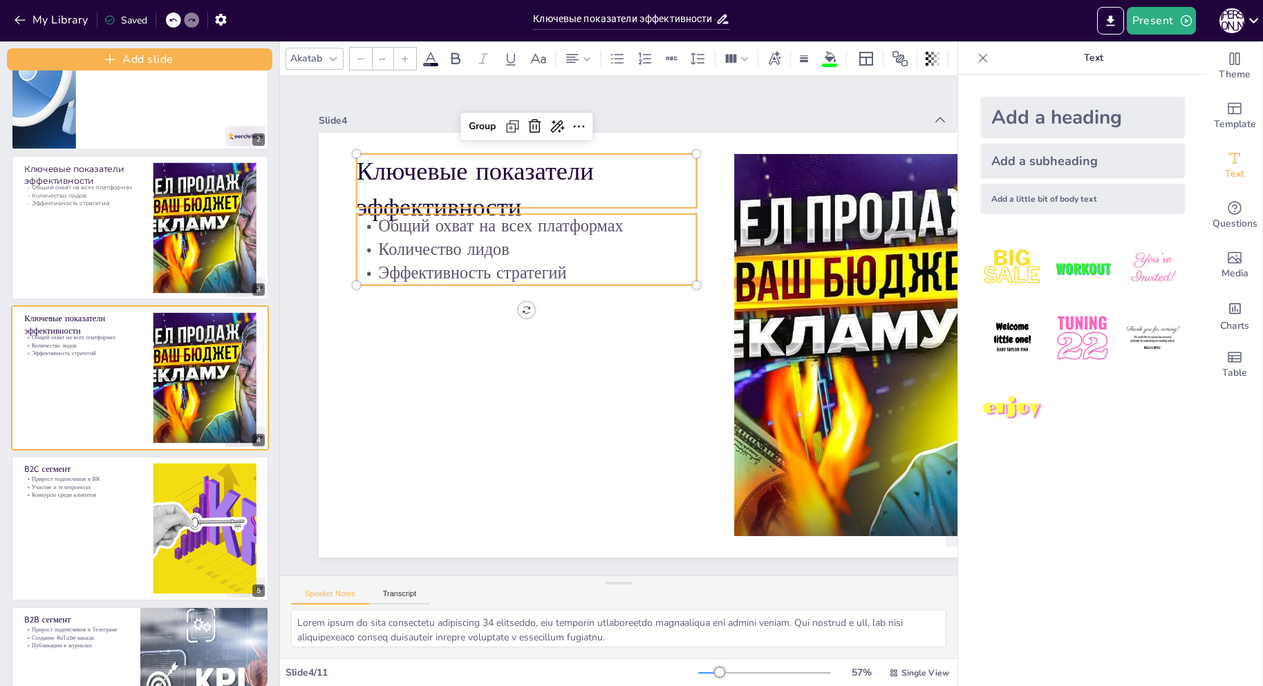
click at [314, 59] on div "Akatab" at bounding box center [305, 58] width 37 height 19
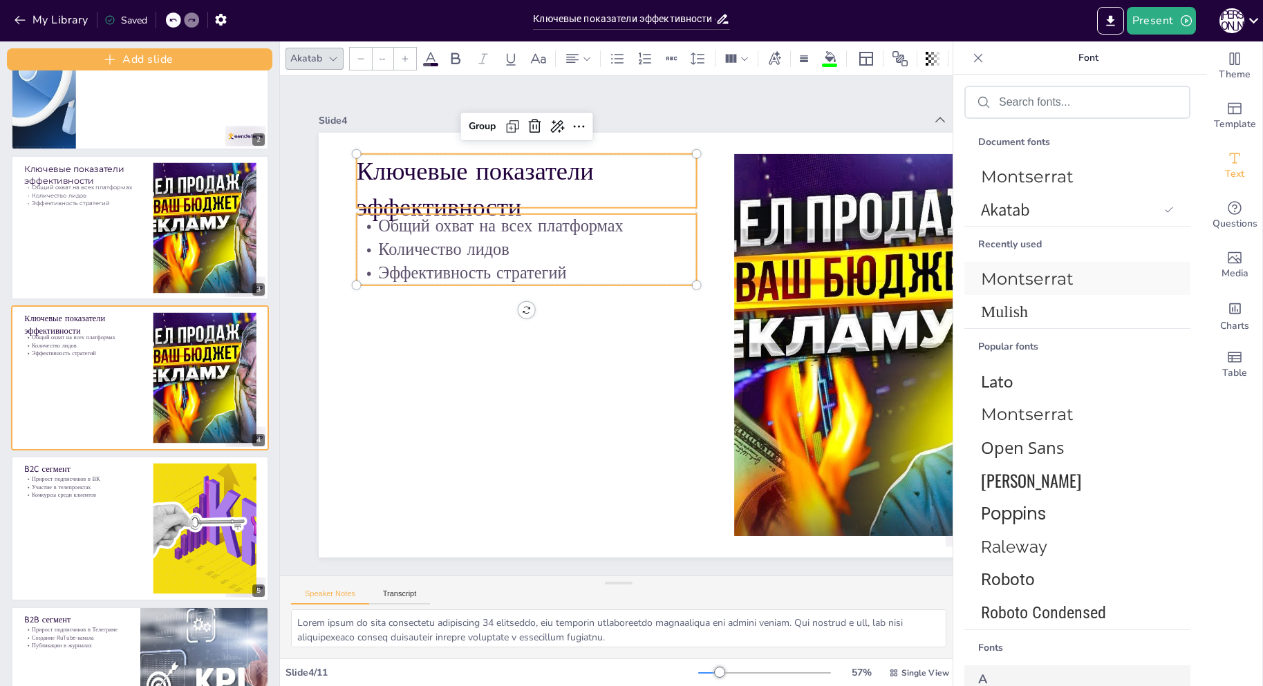
click at [1015, 276] on span "Montserrat" at bounding box center [1074, 279] width 187 height 20
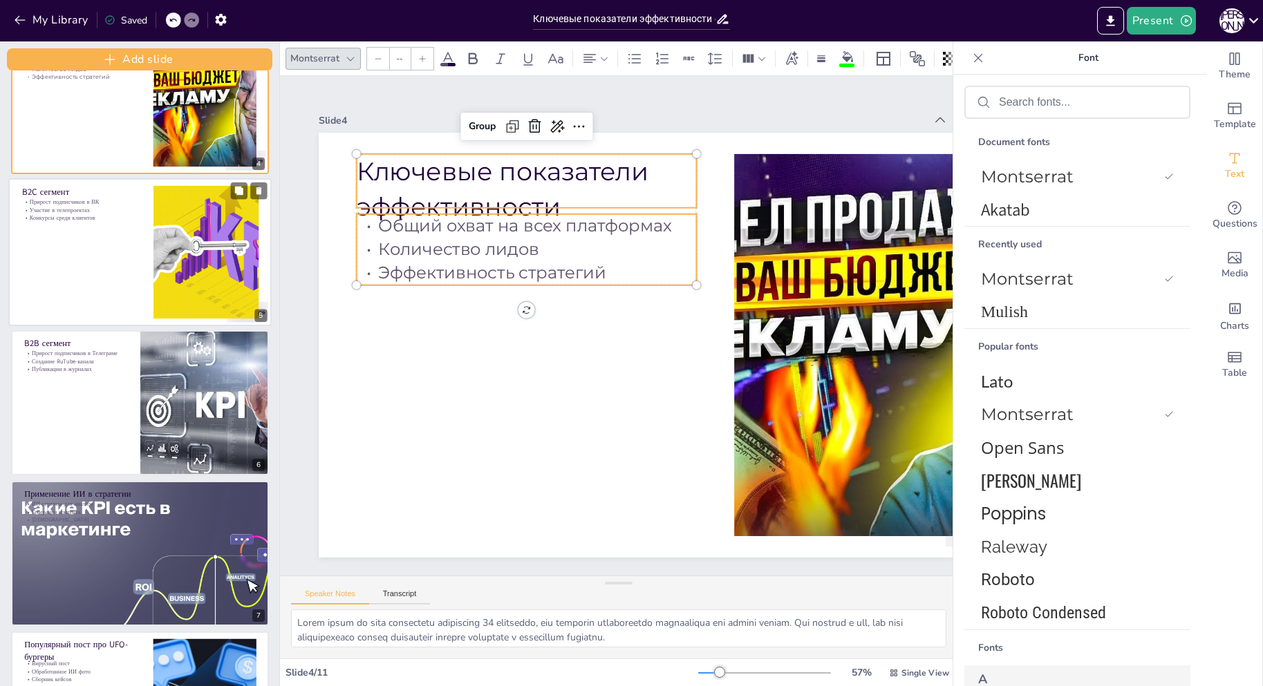
click at [98, 259] on div at bounding box center [139, 252] width 263 height 148
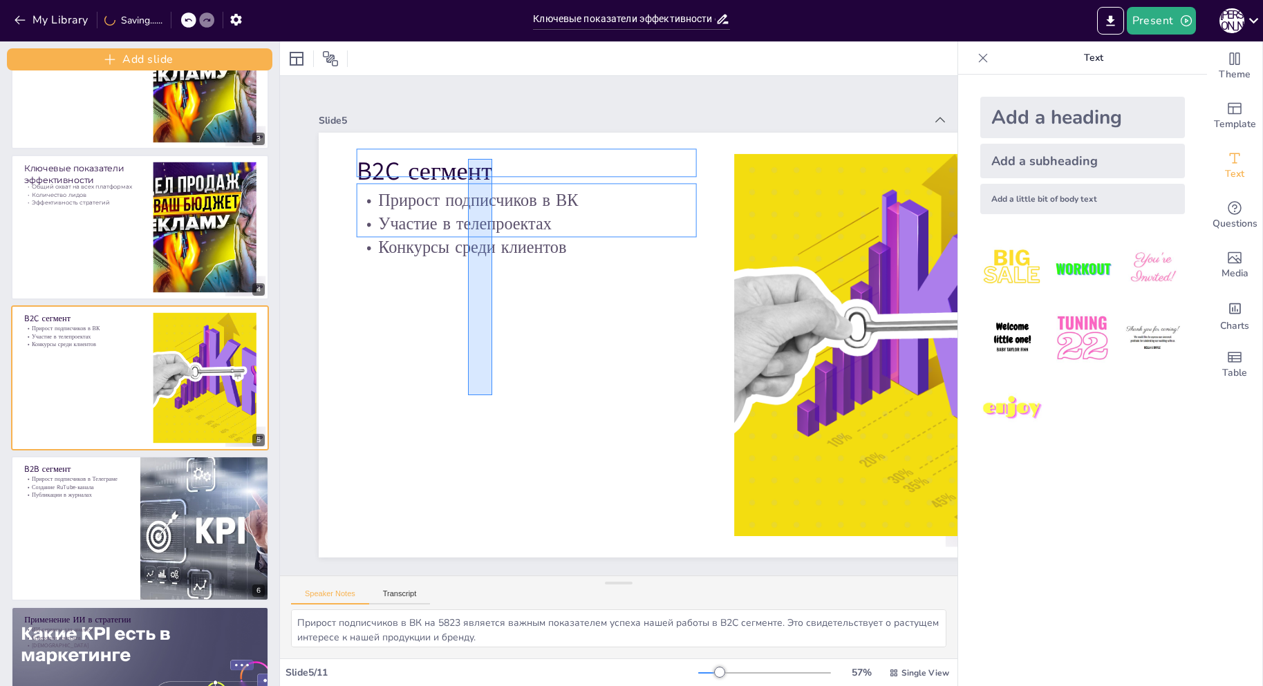
drag, startPoint x: 492, startPoint y: 395, endPoint x: 467, endPoint y: 158, distance: 238.3
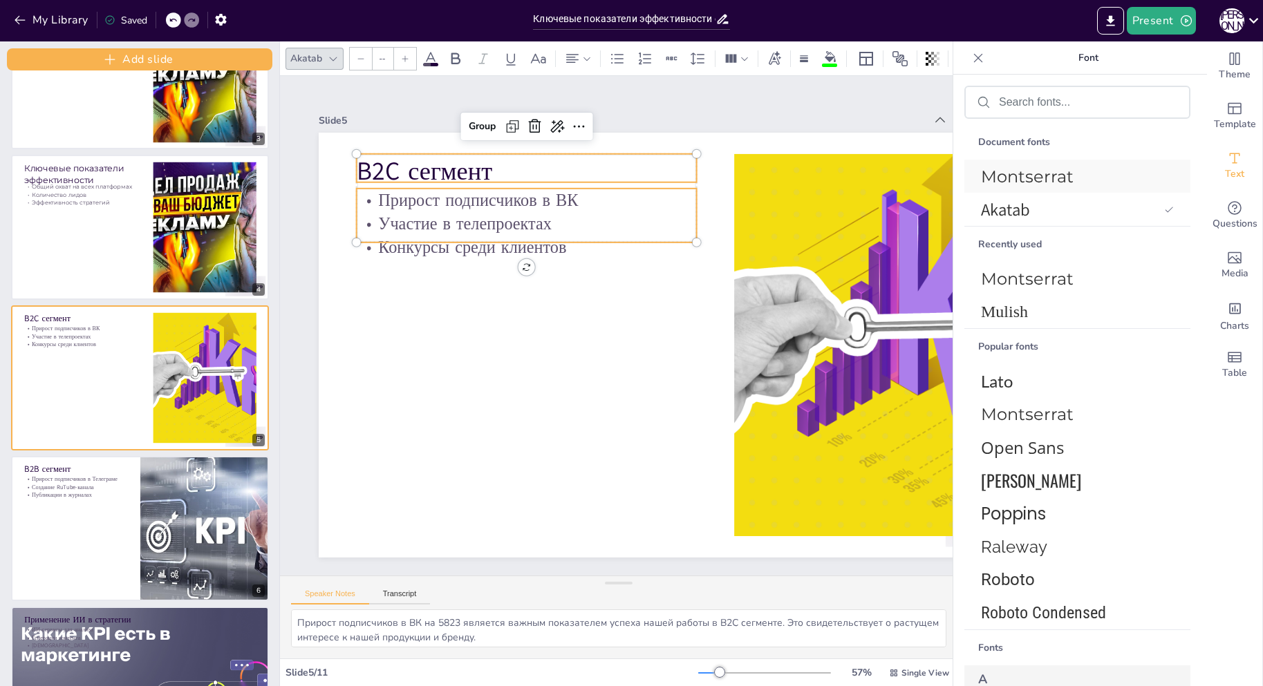
click at [1019, 185] on span "Montserrat" at bounding box center [1074, 177] width 187 height 20
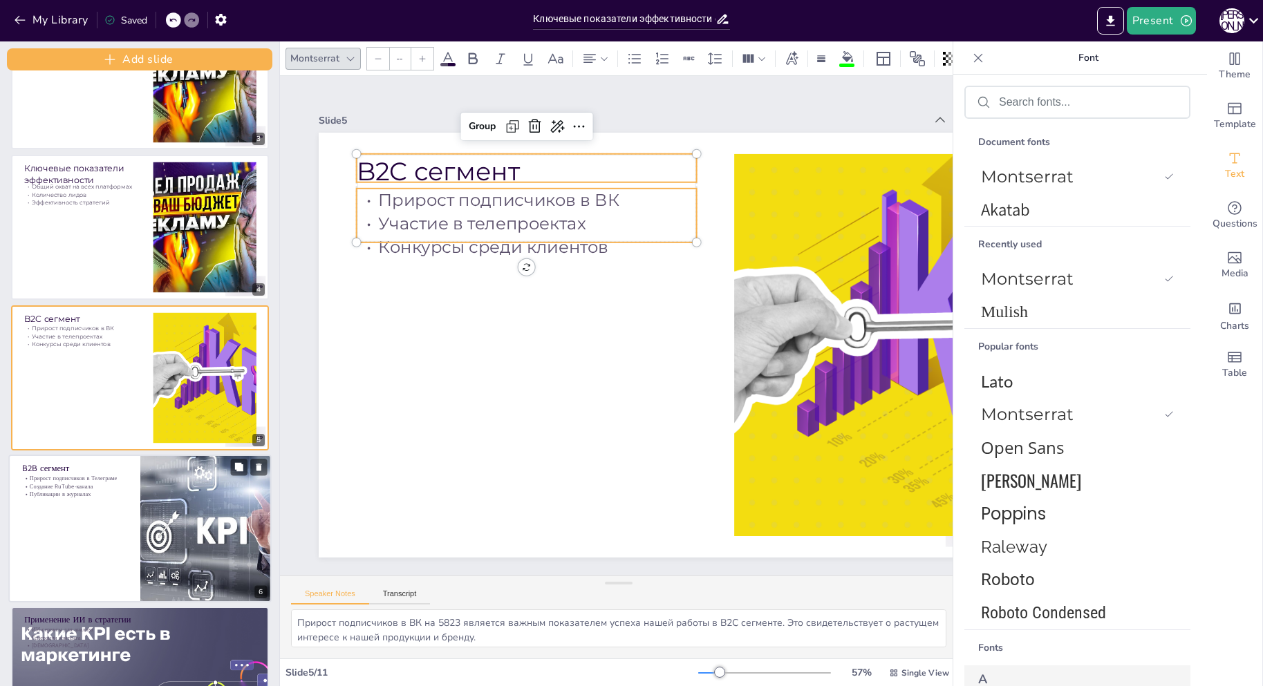
click at [78, 518] on div at bounding box center [139, 529] width 263 height 148
type textarea "Прирост подписчиков в Телеграм-канале на 1244 является значительным достижением…"
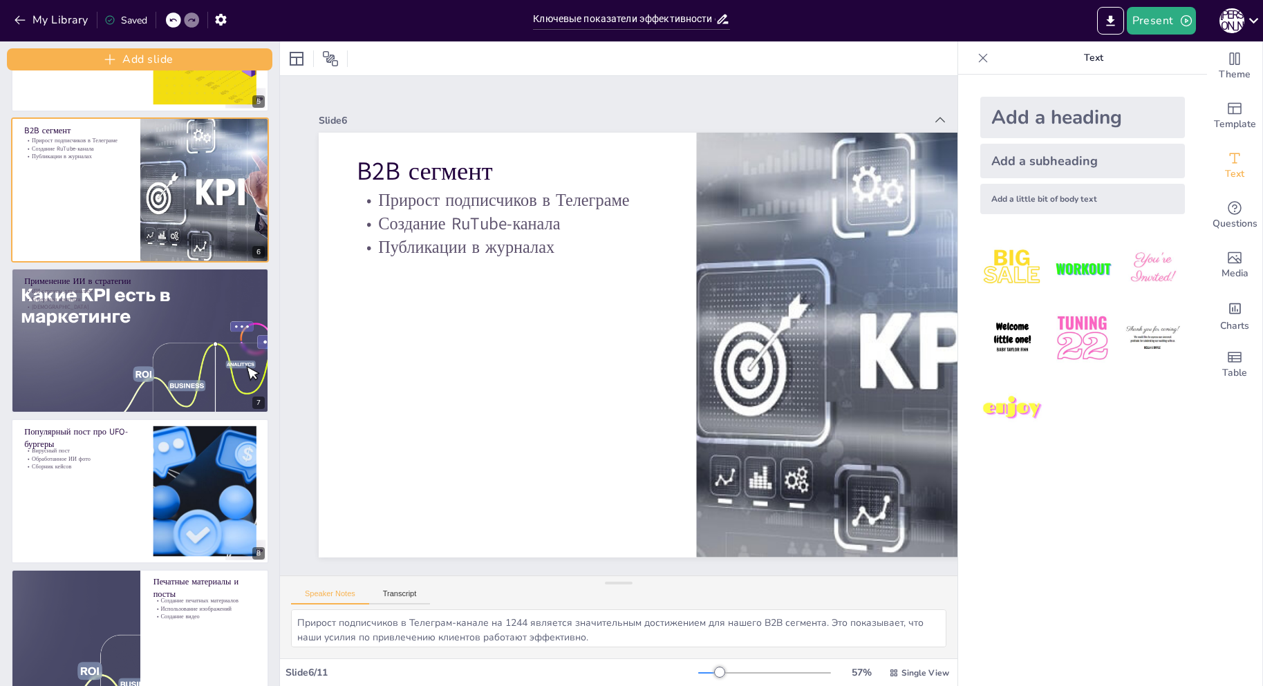
scroll to position [735, 0]
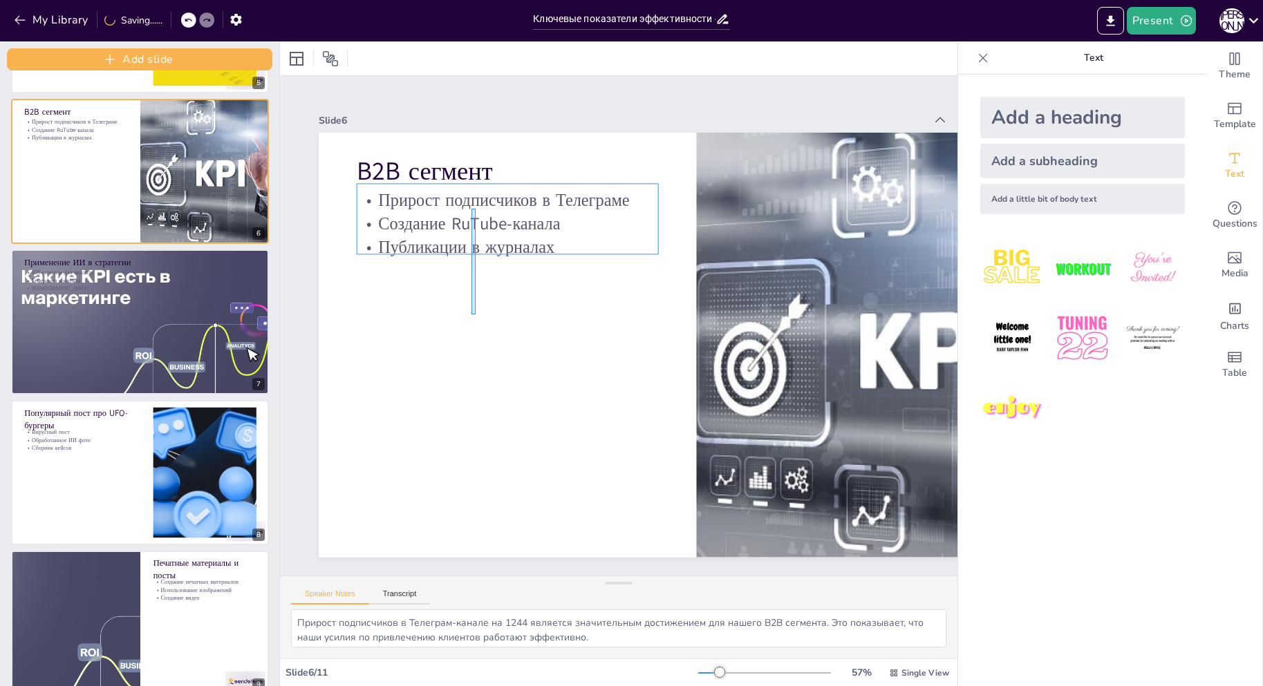
drag, startPoint x: 478, startPoint y: 290, endPoint x: 525, endPoint y: 189, distance: 110.7
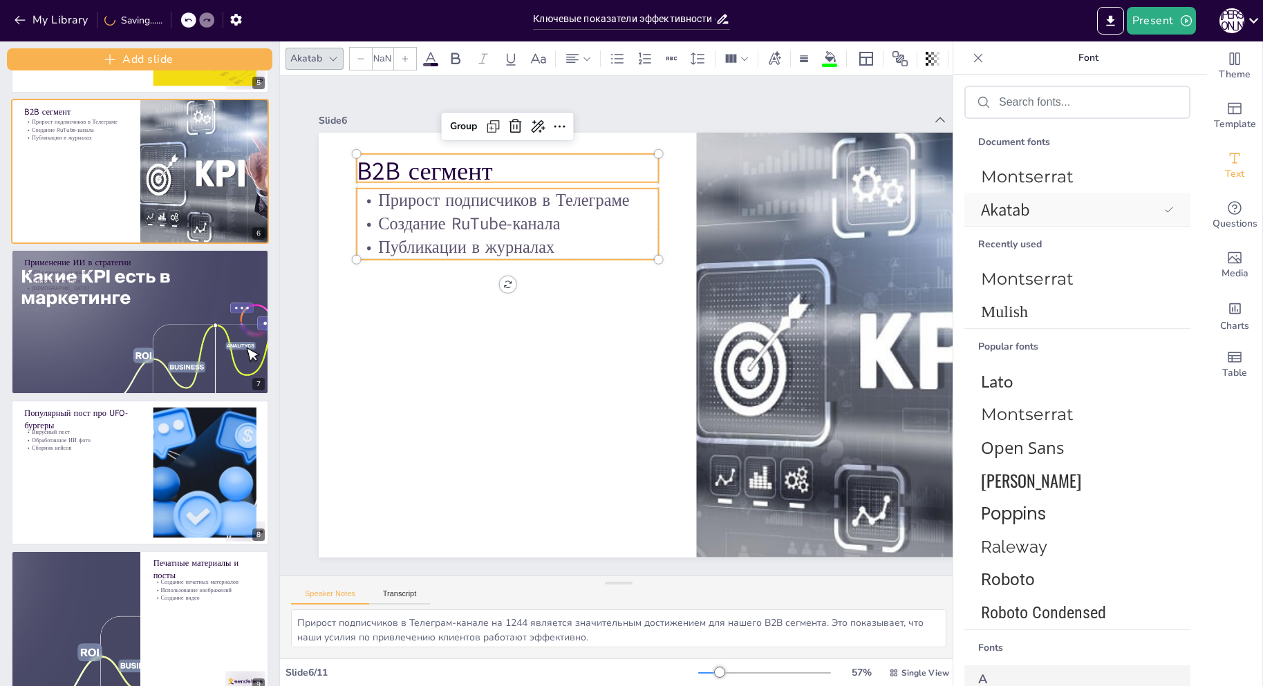
type input "--"
click at [1003, 171] on span "Montserrat" at bounding box center [1074, 177] width 187 height 20
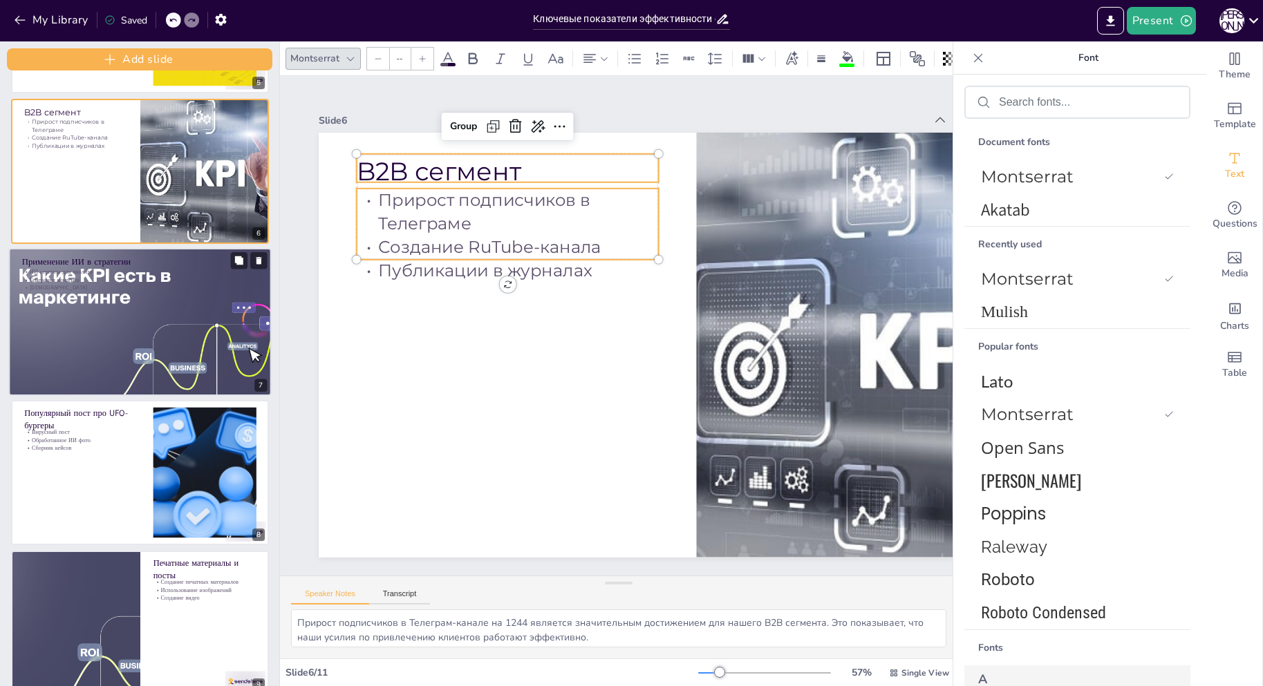
click at [92, 351] on div at bounding box center [140, 322] width 270 height 148
type textarea "Использование ИИ-сервисов для анализа постов позволяет нам лучше понимать, что …"
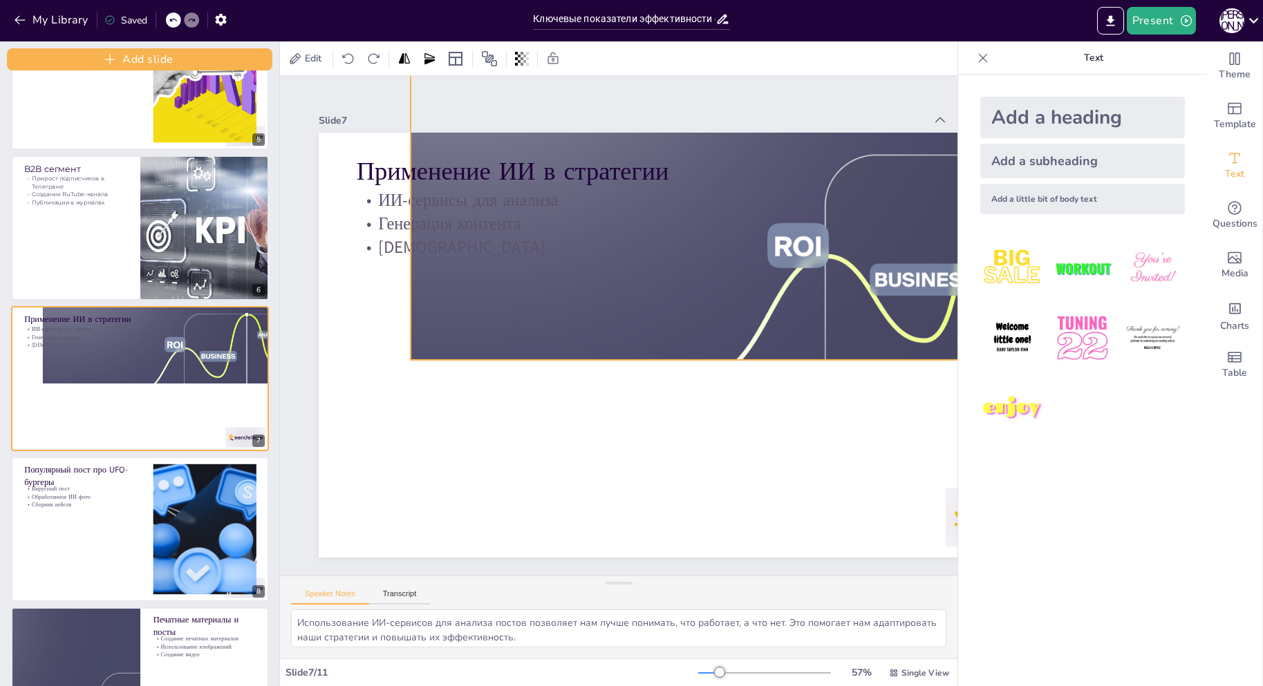
drag, startPoint x: 475, startPoint y: 214, endPoint x: 500, endPoint y: 152, distance: 66.7
click at [500, 152] on div "Применение ИИ в стратегии ИИ-сервисы для анализа Генерация контента Чат-боты" at bounding box center [589, 119] width 654 height 377
click at [191, 19] on icon at bounding box center [188, 20] width 7 height 3
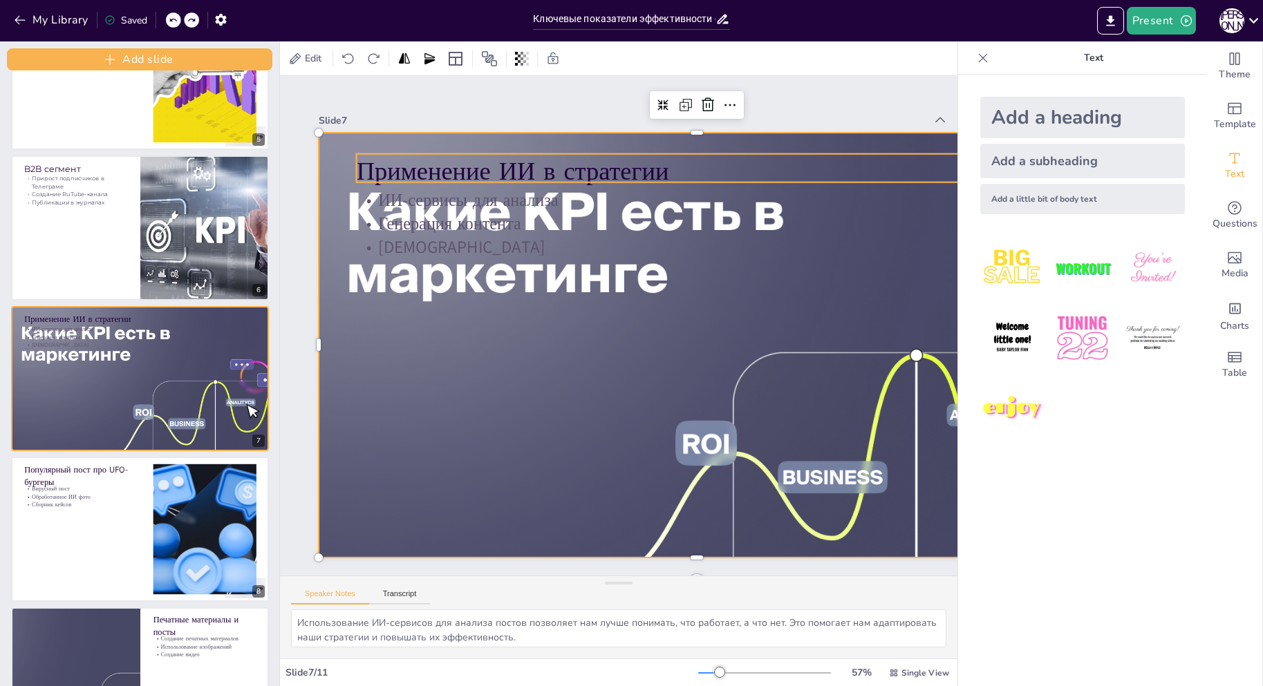
click at [606, 158] on p "Применение ИИ в стратегии" at bounding box center [791, 316] width 370 height 607
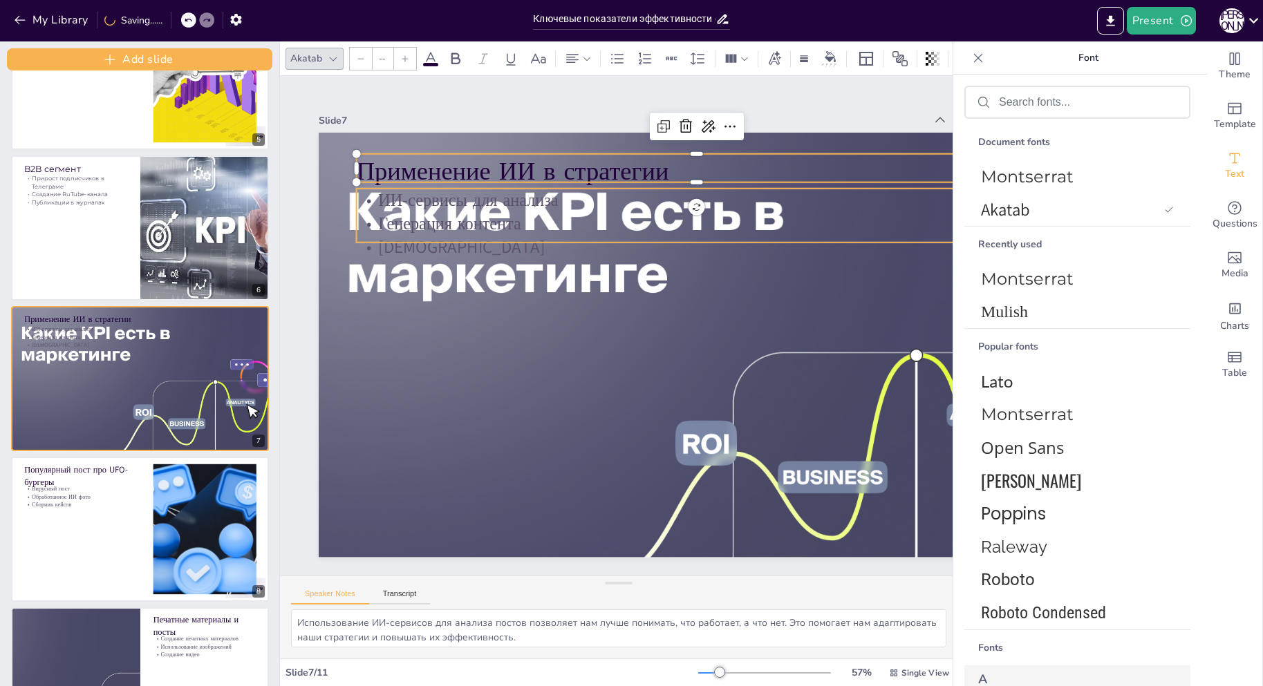
type input "32"
click at [422, 215] on p "Генерация контента" at bounding box center [496, 362] width 564 height 419
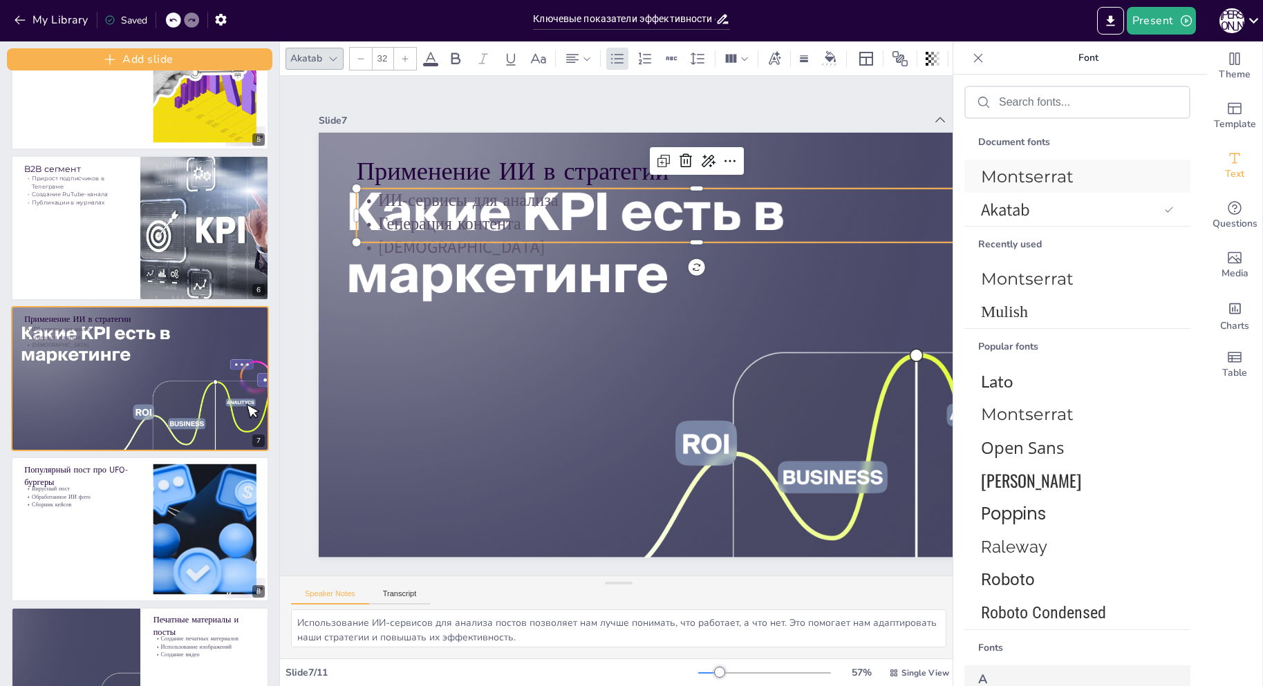
click at [1012, 176] on span "Montserrat" at bounding box center [1074, 177] width 187 height 20
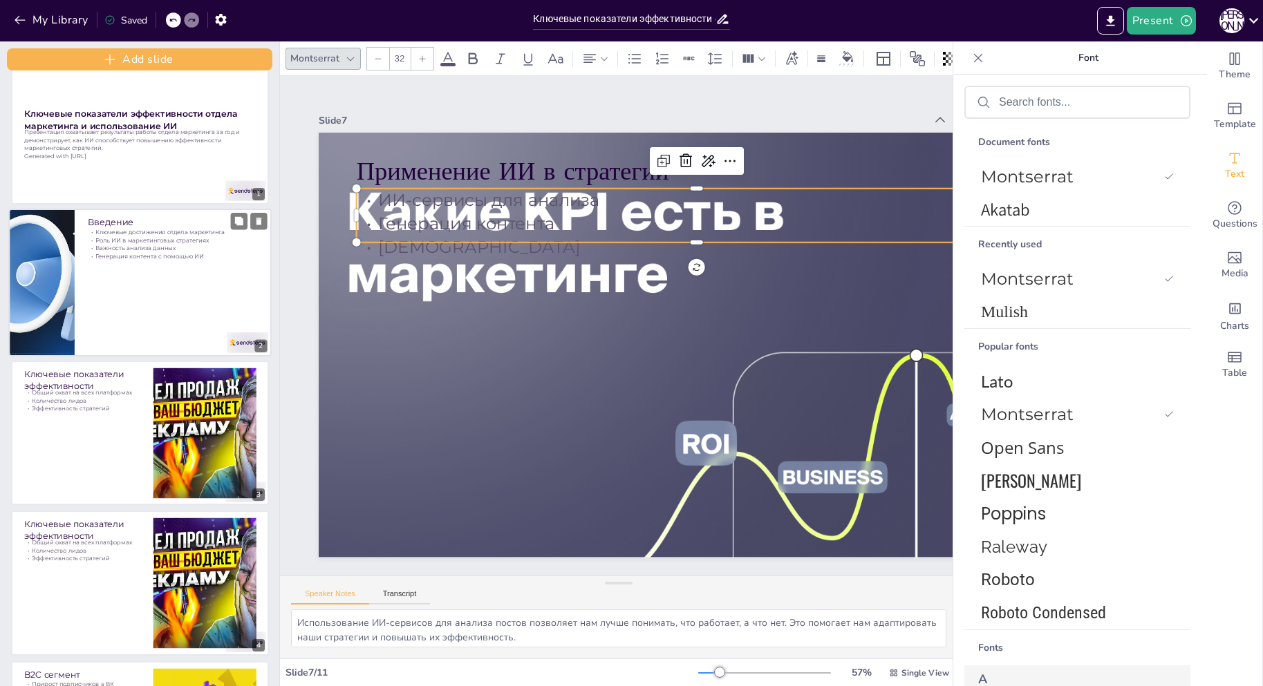
scroll to position [0, 0]
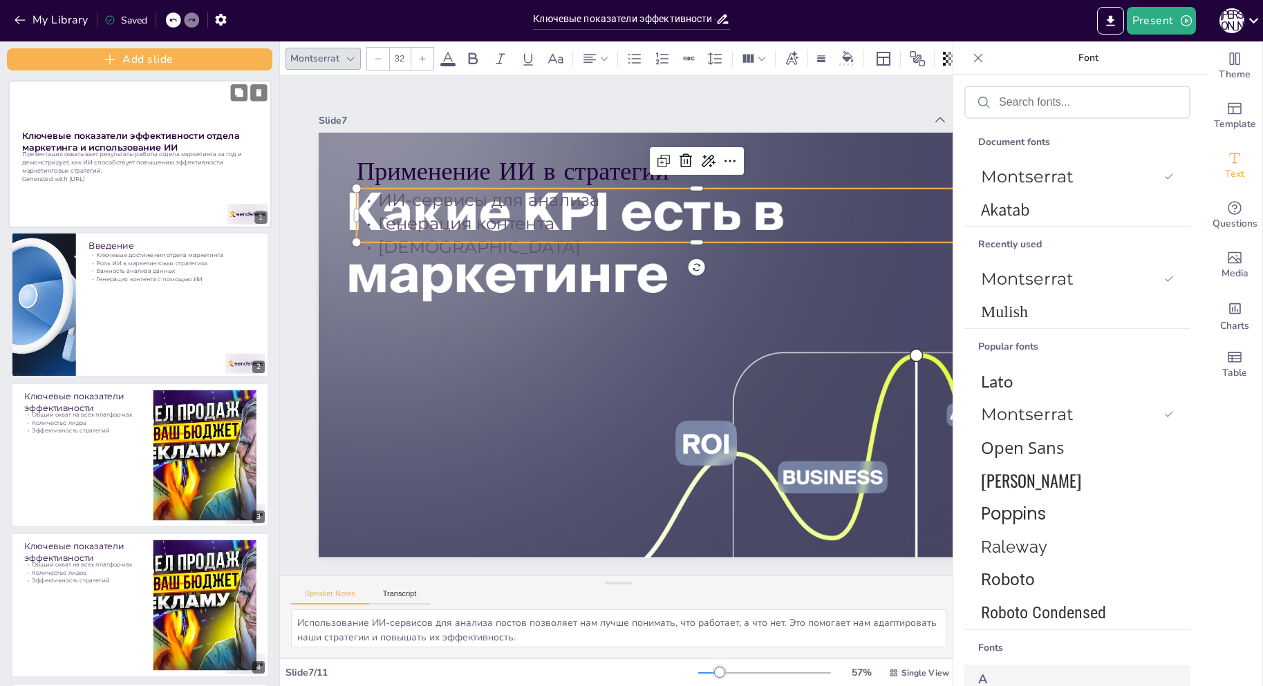
click at [120, 143] on strong "Ключевые показатели эффективности отдела маркетинга и использование ИИ" at bounding box center [129, 141] width 217 height 23
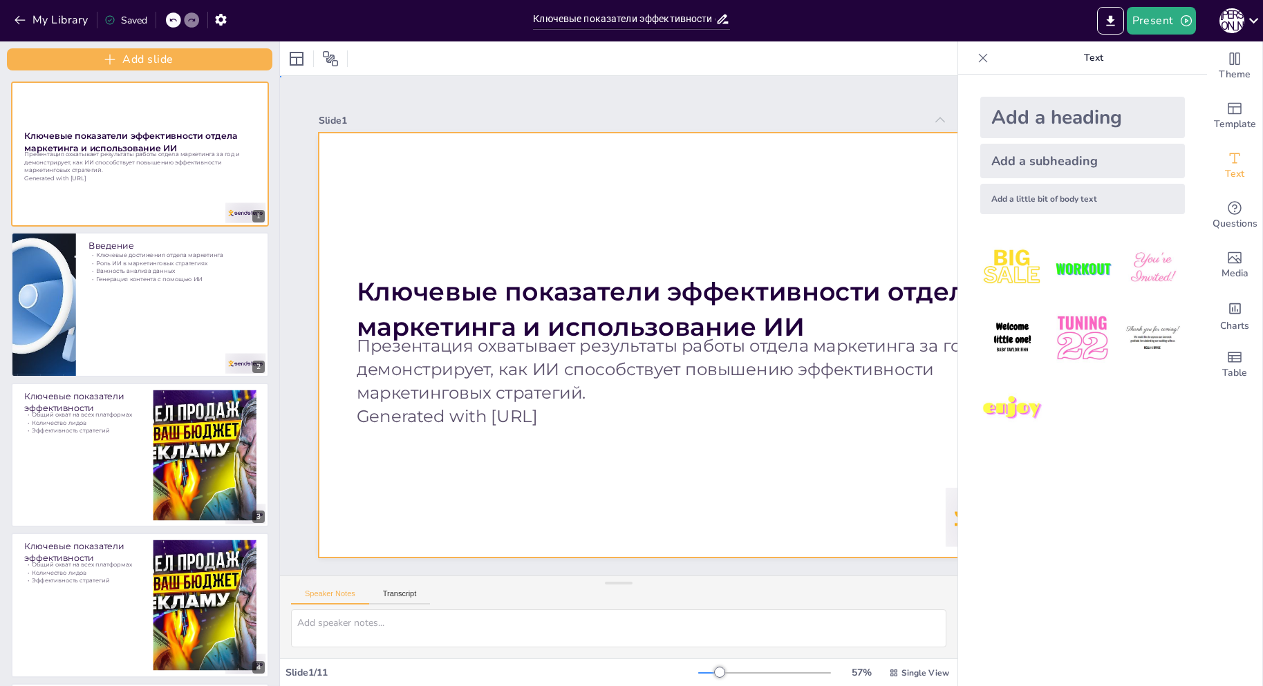
click at [725, 256] on div at bounding box center [591, 400] width 501 height 795
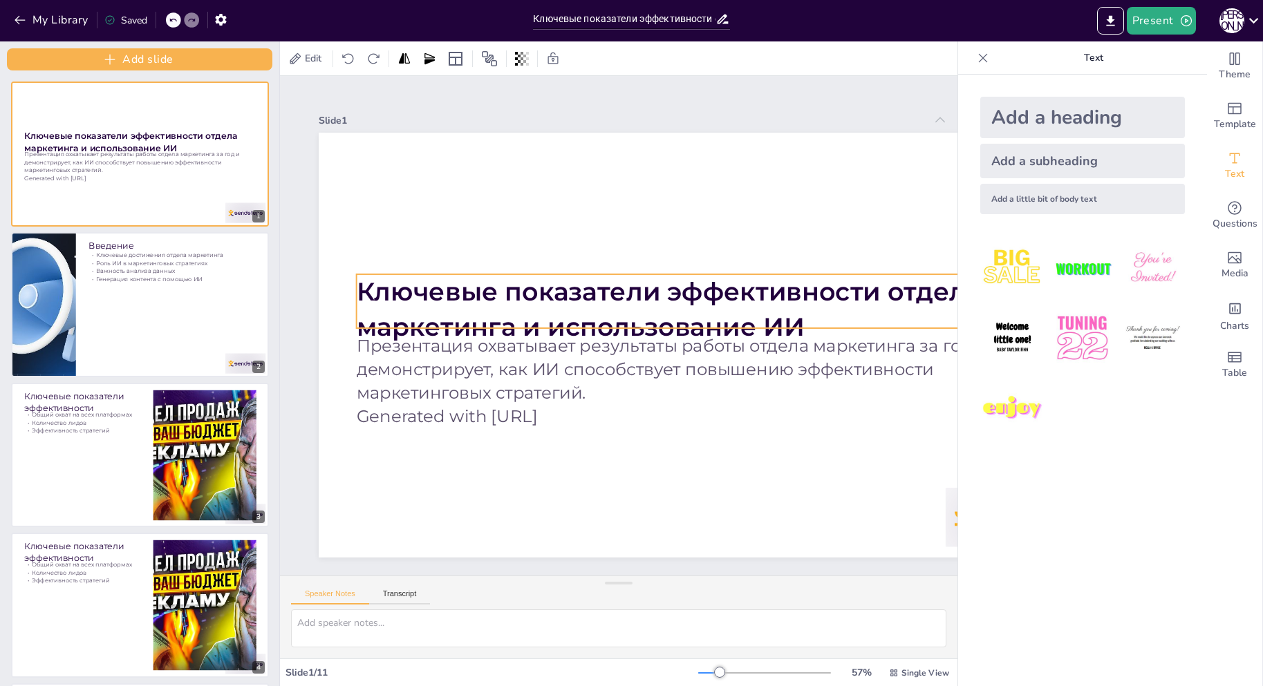
click at [602, 297] on strong "Ключевые показатели эффективности отдела маркетинга и использование ИИ" at bounding box center [670, 315] width 597 height 282
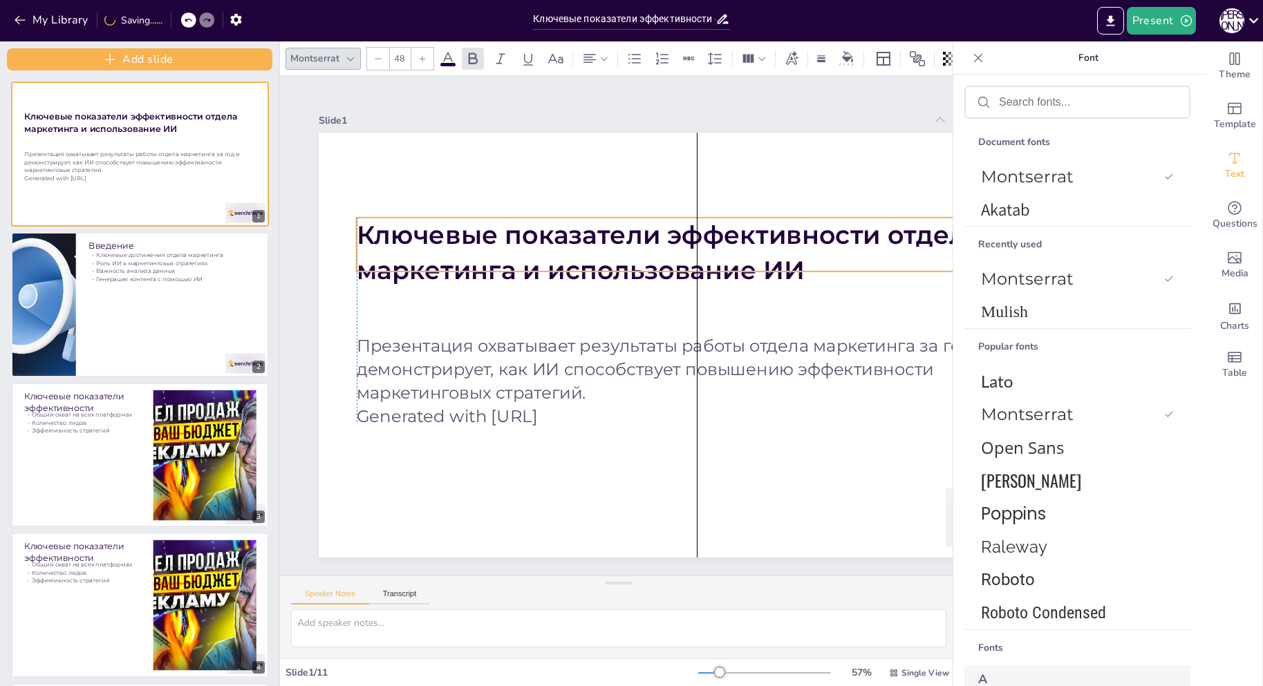
drag, startPoint x: 584, startPoint y: 292, endPoint x: 586, endPoint y: 235, distance: 57.4
click at [586, 235] on strong "Ключевые показатели эффективности отдела маркетинга и использование ИИ" at bounding box center [698, 272] width 574 height 339
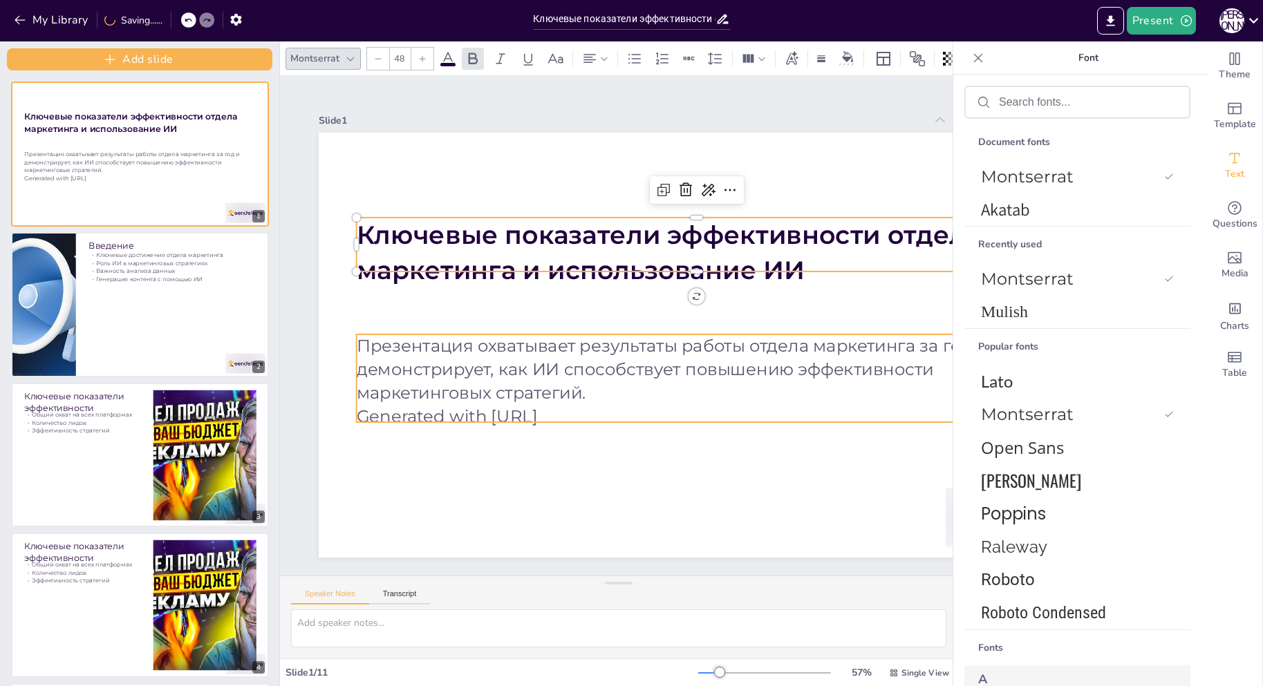
click at [596, 372] on p "Презентация охватывает результаты работы отдела маркетинга за год и демонстриру…" at bounding box center [550, 267] width 679 height 210
type input "32"
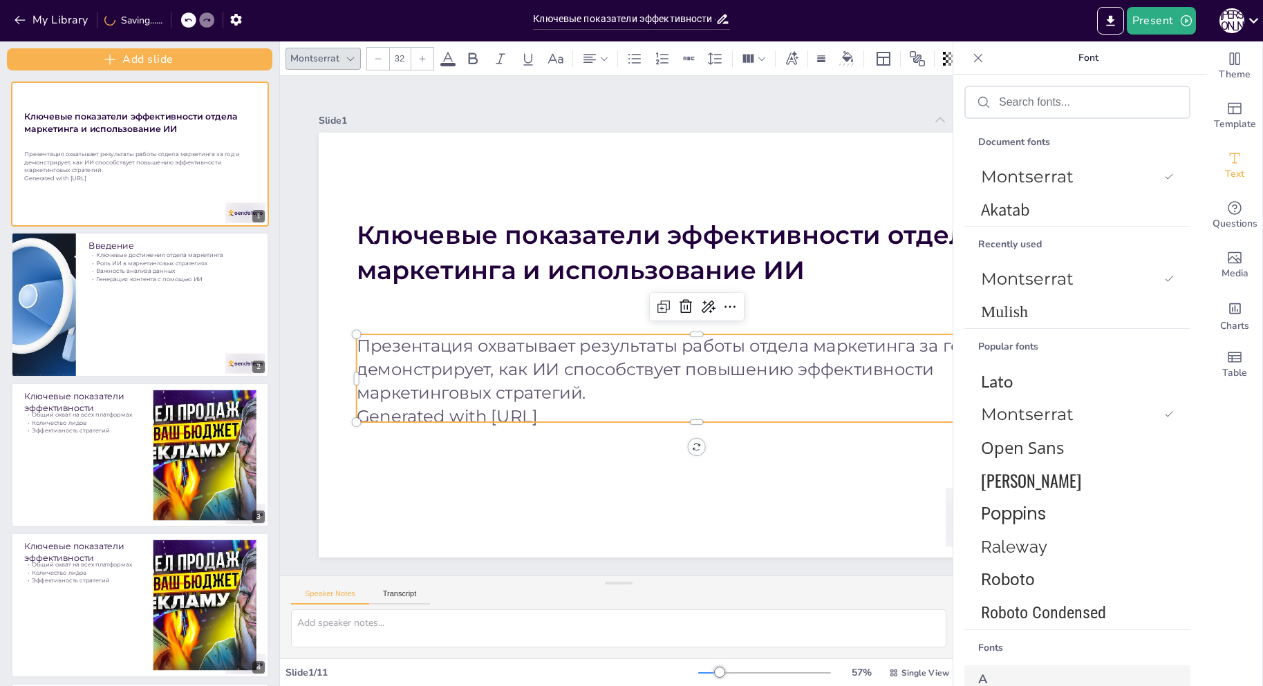
click at [630, 462] on div at bounding box center [655, 397] width 821 height 846
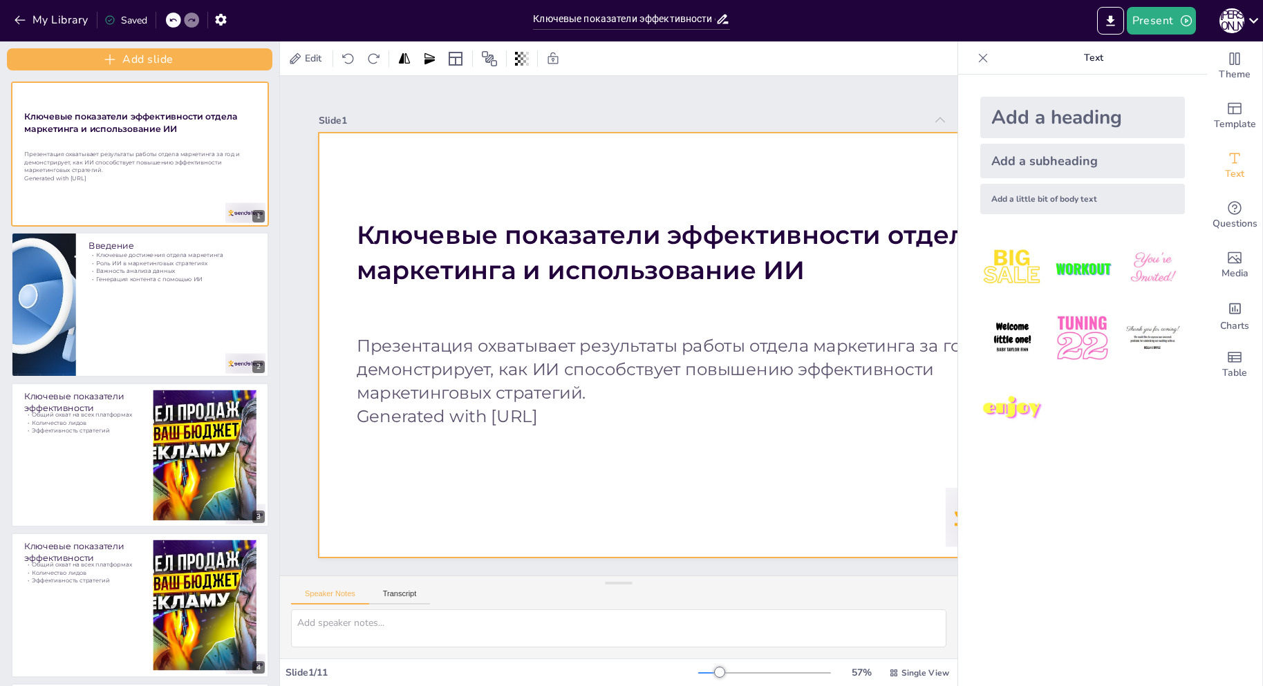
click at [629, 202] on div at bounding box center [670, 387] width 861 height 788
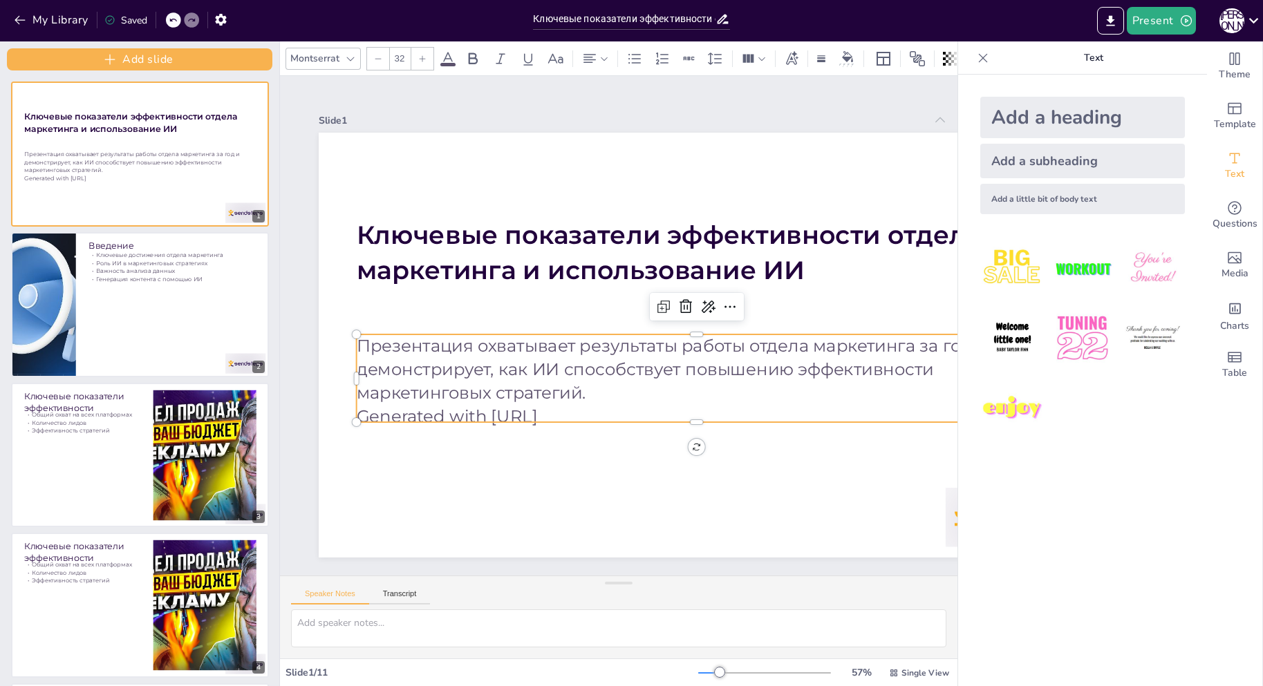
click at [543, 381] on p "Презентация охватывает результаты работы отдела маркетинга за год и демонстриру…" at bounding box center [685, 385] width 679 height 210
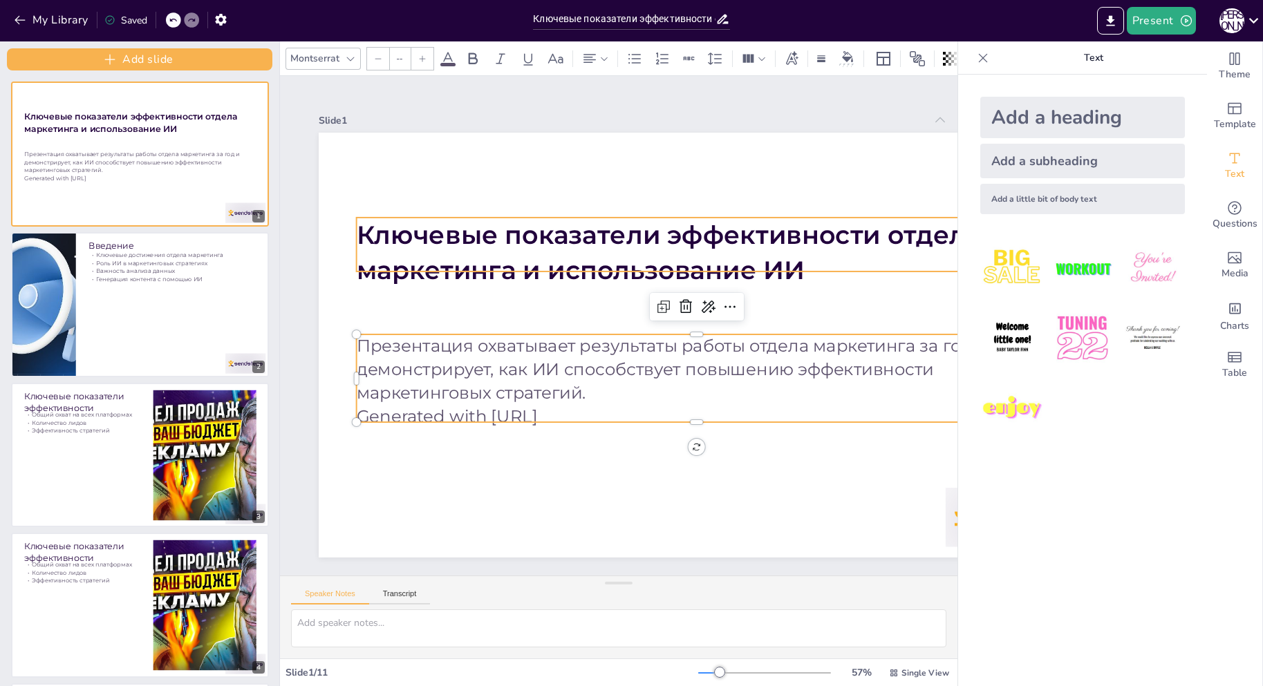
type input "48"
click at [580, 261] on strong "Ключевые показатели эффективности отдела маркетинга и использование ИИ" at bounding box center [681, 401] width 282 height 597
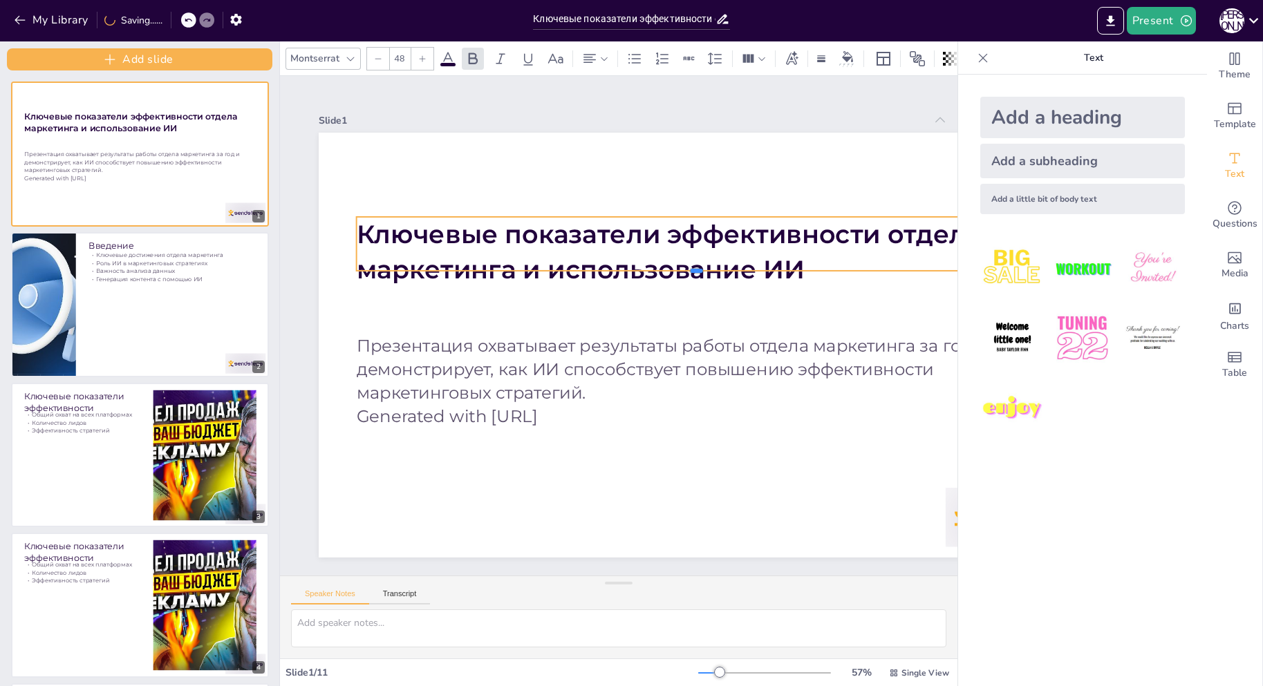
click at [737, 267] on div at bounding box center [533, 292] width 408 height 556
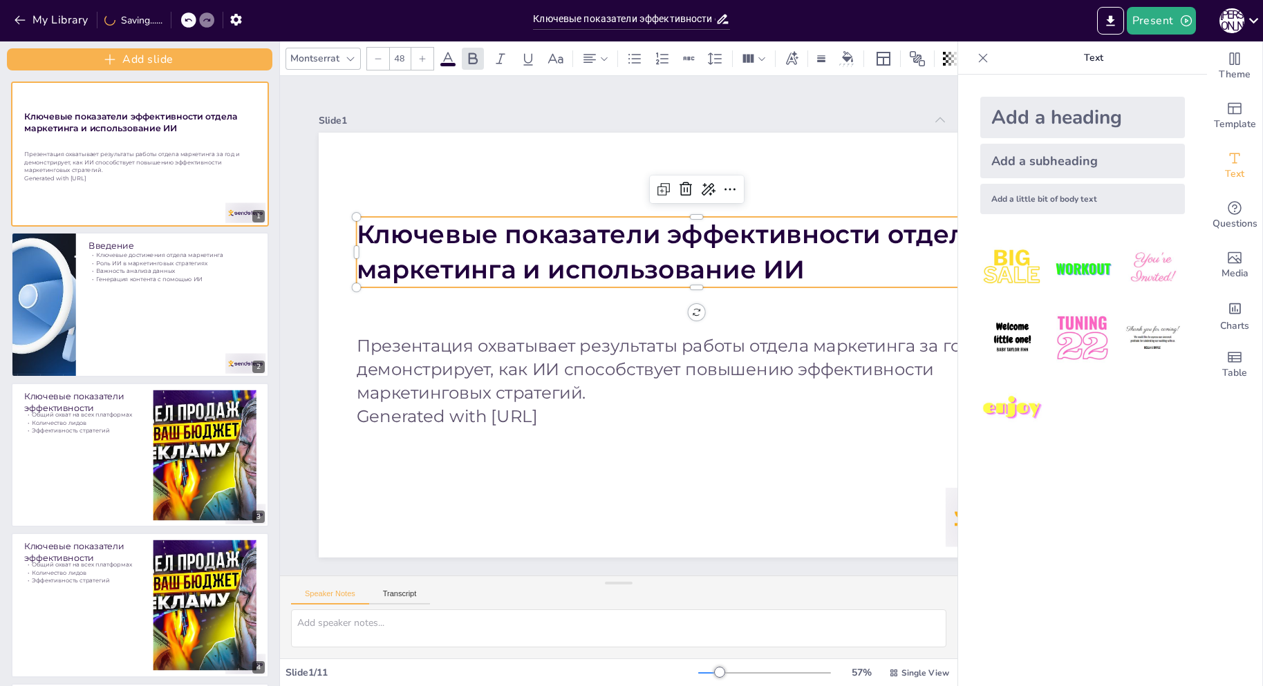
click at [789, 252] on strong "Ключевые показатели эффективности отдела маркетинга и использование ИИ" at bounding box center [705, 291] width 508 height 440
click at [795, 265] on strong "Ключевые показатели эффективности отдела маркетинга и использование ИИ" at bounding box center [694, 263] width 597 height 282
drag, startPoint x: 778, startPoint y: 272, endPoint x: 701, endPoint y: 260, distance: 77.6
click at [777, 272] on strong "Ключевые показатели эффективности отдела маркетинга и использование ИИ" at bounding box center [689, 254] width 614 height 223
click at [701, 312] on strong "Ключевые показатели эффективности отдела маркетинга и использование ИИ" at bounding box center [589, 409] width 616 height 194
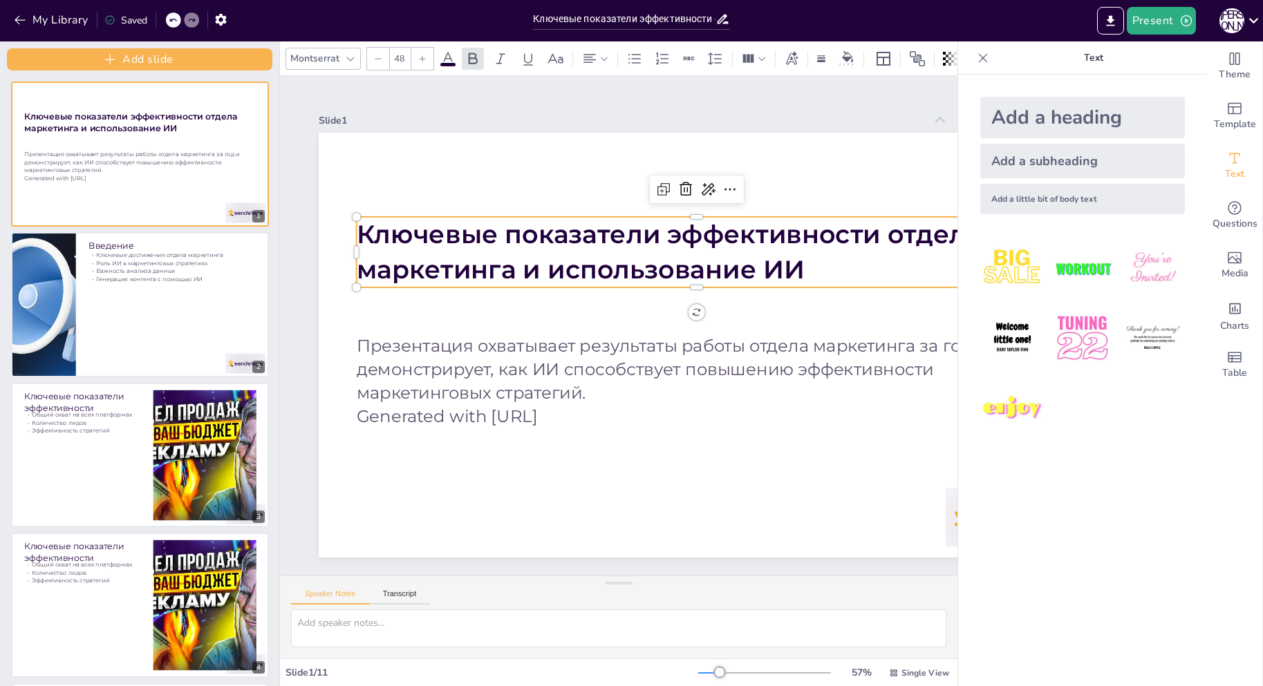
click at [701, 260] on strong "Ключевые показатели эффективности отдела маркетинга и использование ИИ" at bounding box center [689, 254] width 614 height 222
click at [769, 265] on span "Ключевые показатели эффективности отдела маркетинга и использование ИИ" at bounding box center [701, 355] width 194 height 616
click at [805, 267] on p "Ключевые показатели эффективности отдела маркетинга и использование ИИ" at bounding box center [725, 312] width 592 height 457
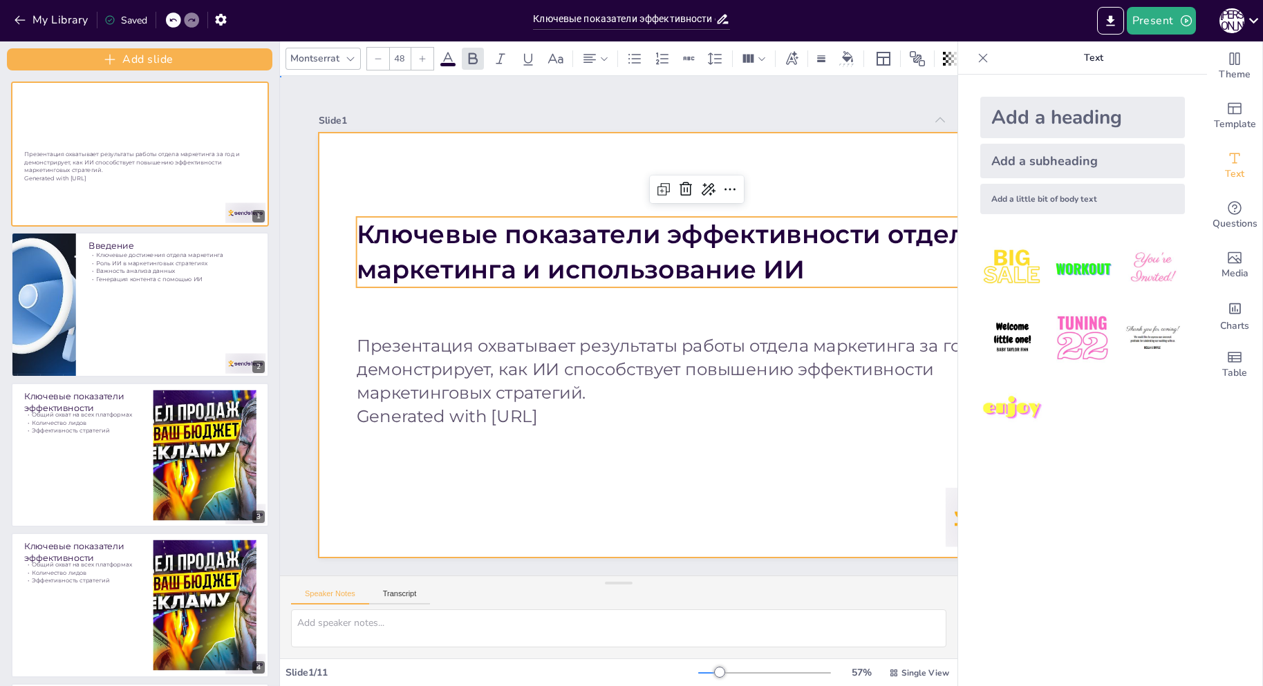
click at [510, 482] on div at bounding box center [663, 391] width 846 height 821
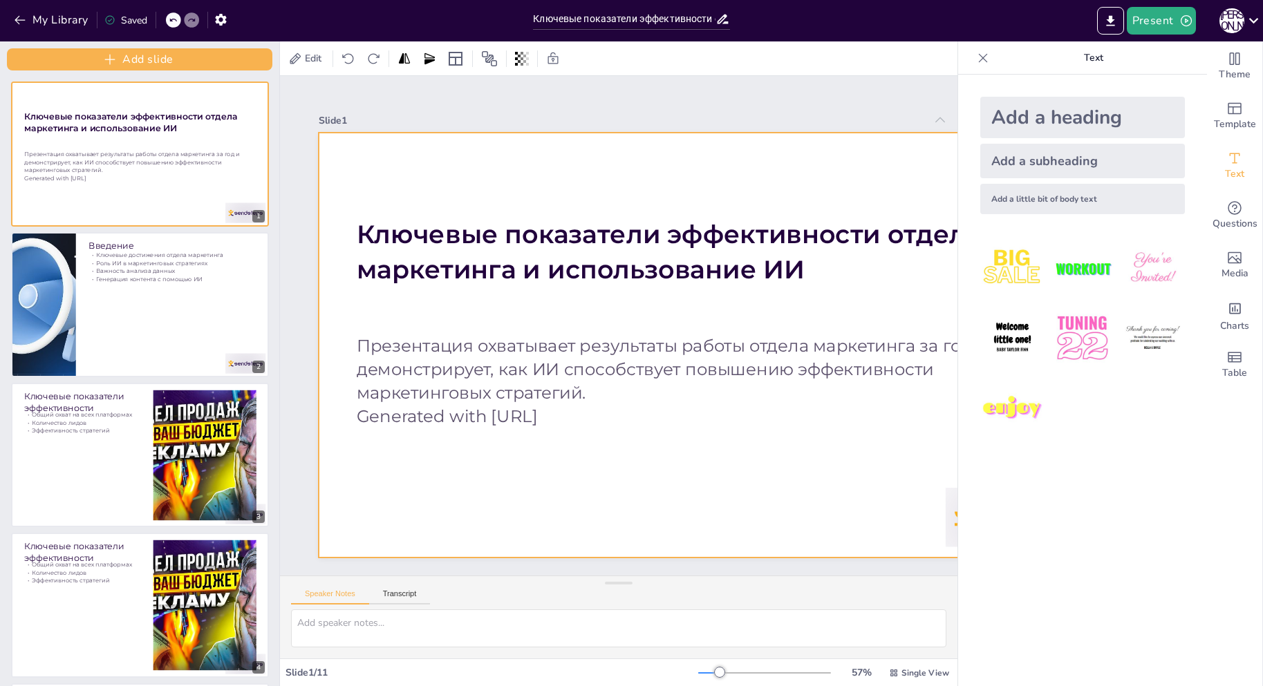
click at [475, 416] on p "Generated with [URL]" at bounding box center [590, 442] width 419 height 564
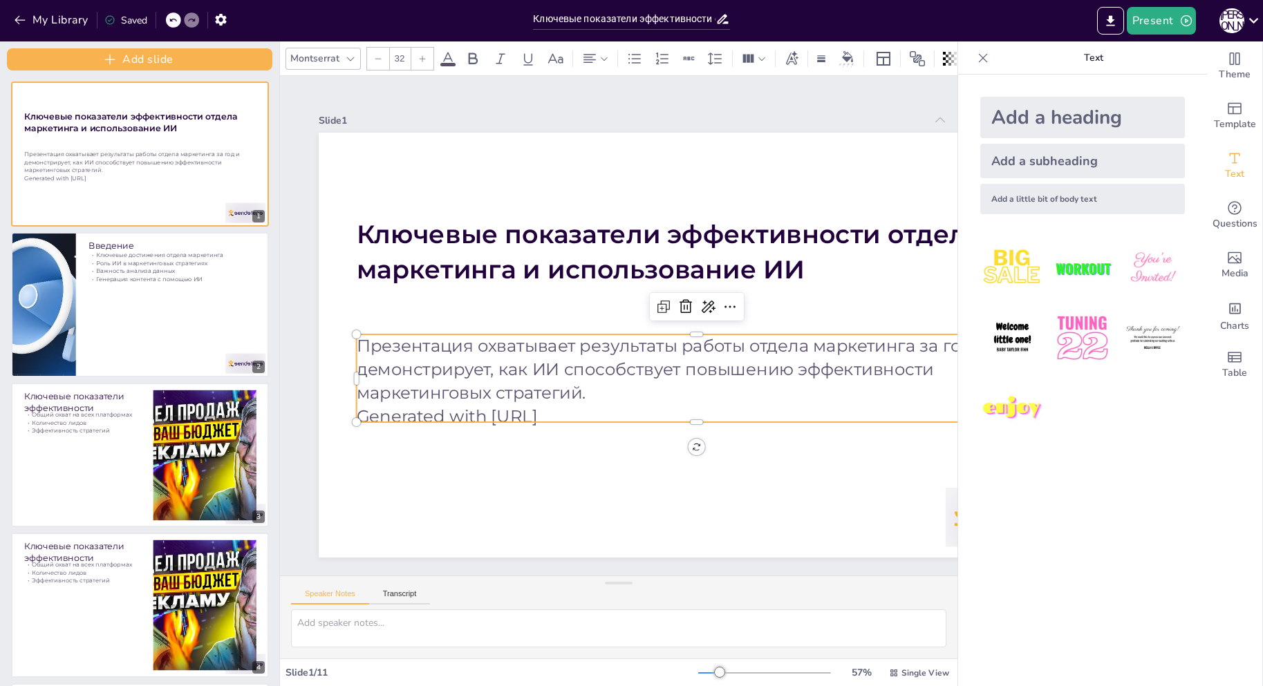
click at [551, 415] on p "Generated with [URL]" at bounding box center [520, 394] width 95 height 679
click at [558, 408] on p "Generated with [URL]" at bounding box center [652, 441] width 631 height 298
click at [558, 408] on p "Generated with [URL]" at bounding box center [536, 412] width 94 height 679
drag, startPoint x: 603, startPoint y: 411, endPoint x: 364, endPoint y: 415, distance: 238.5
click at [364, 415] on p "Generated with [URL]" at bounding box center [617, 443] width 521 height 473
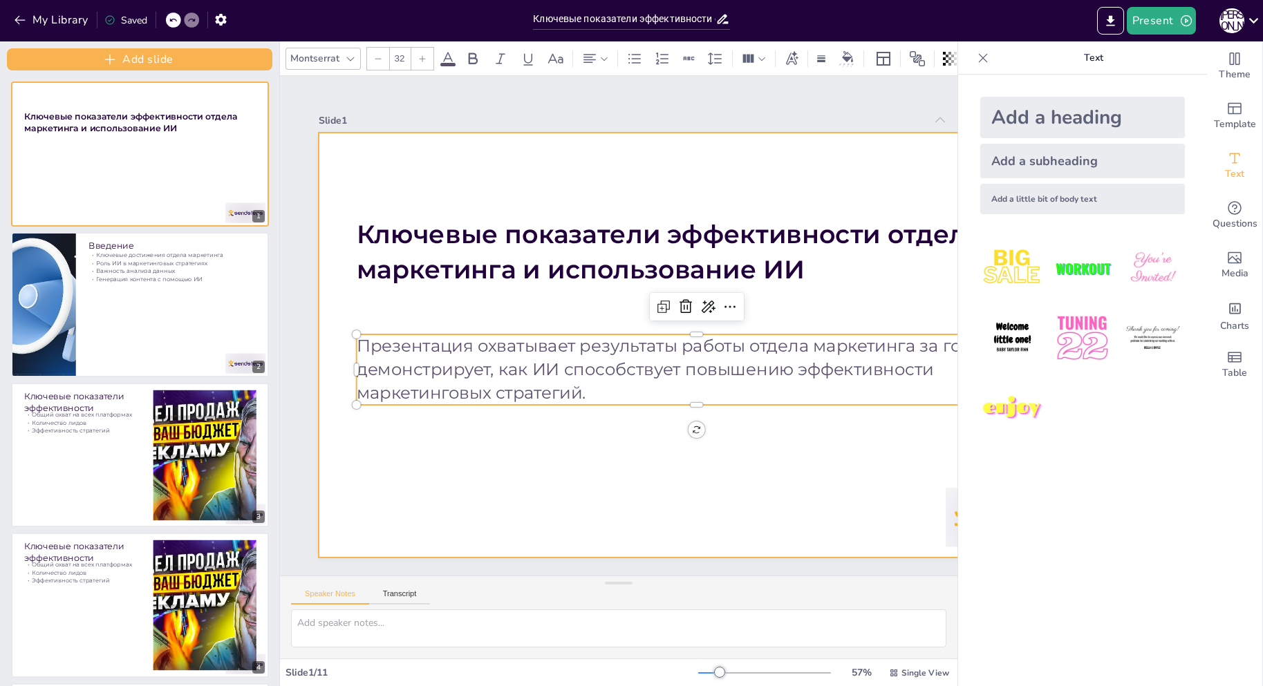
click at [436, 457] on div at bounding box center [649, 400] width 788 height 861
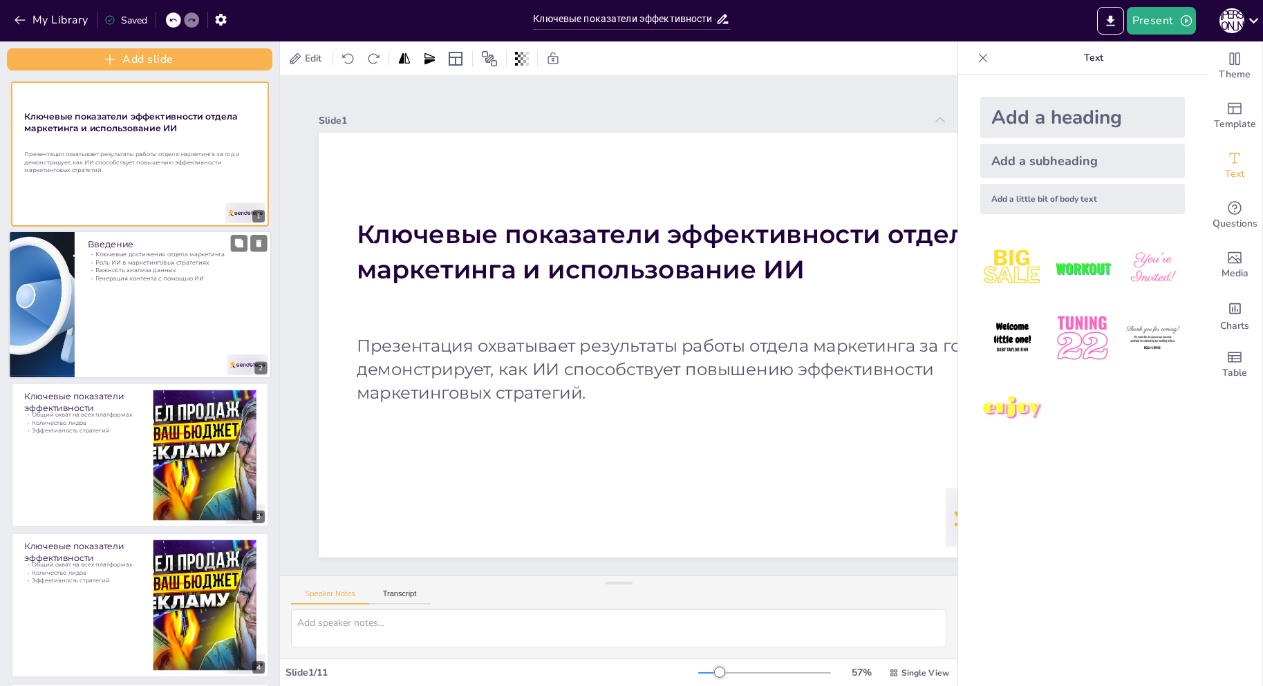
click at [85, 290] on div at bounding box center [139, 305] width 263 height 148
type textarea "L ipsu dolorsi am consecte adipi elitsedd eiusmodtemp incidi utlabo etdolorema.…"
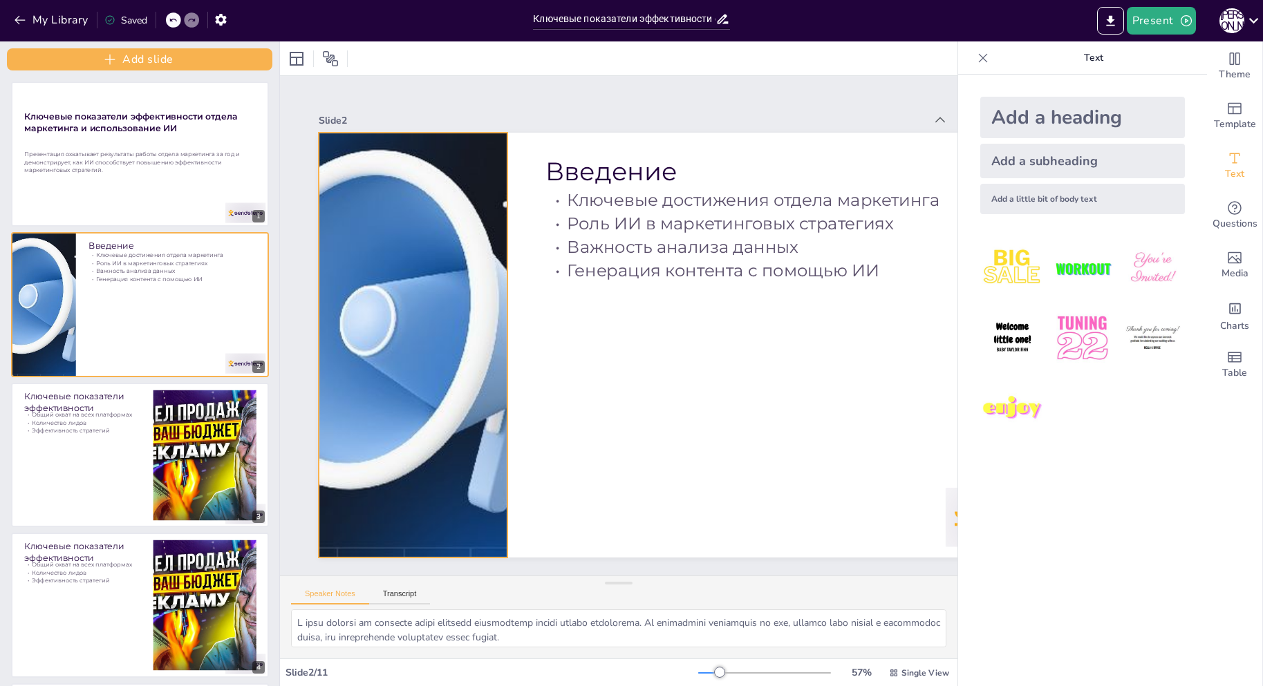
click at [387, 279] on div at bounding box center [599, 120] width 425 height 941
click at [457, 231] on div at bounding box center [659, 528] width 521 height 981
click at [457, 231] on div at bounding box center [423, 260] width 1032 height 771
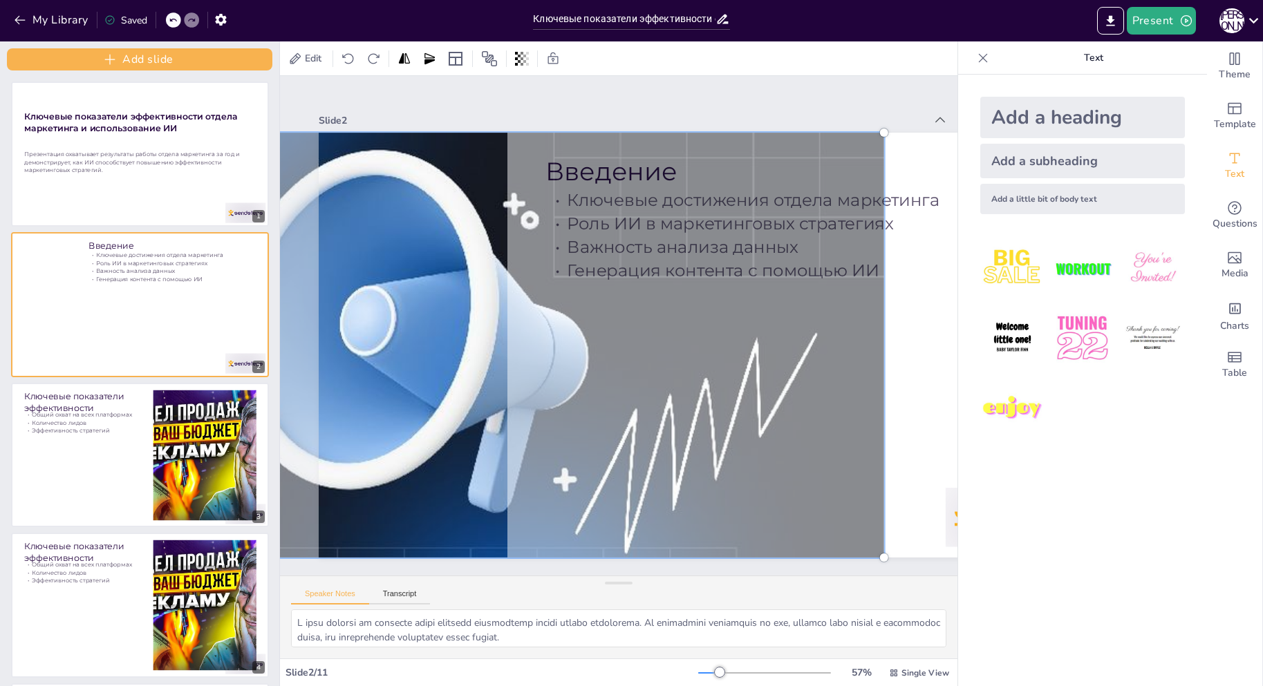
click at [460, 106] on div "Slide 2 Введение Ключевые достижения отдела маркетинга Роль ИИ в маркетинговых …" at bounding box center [686, 287] width 874 height 806
